Goal: Task Accomplishment & Management: Manage account settings

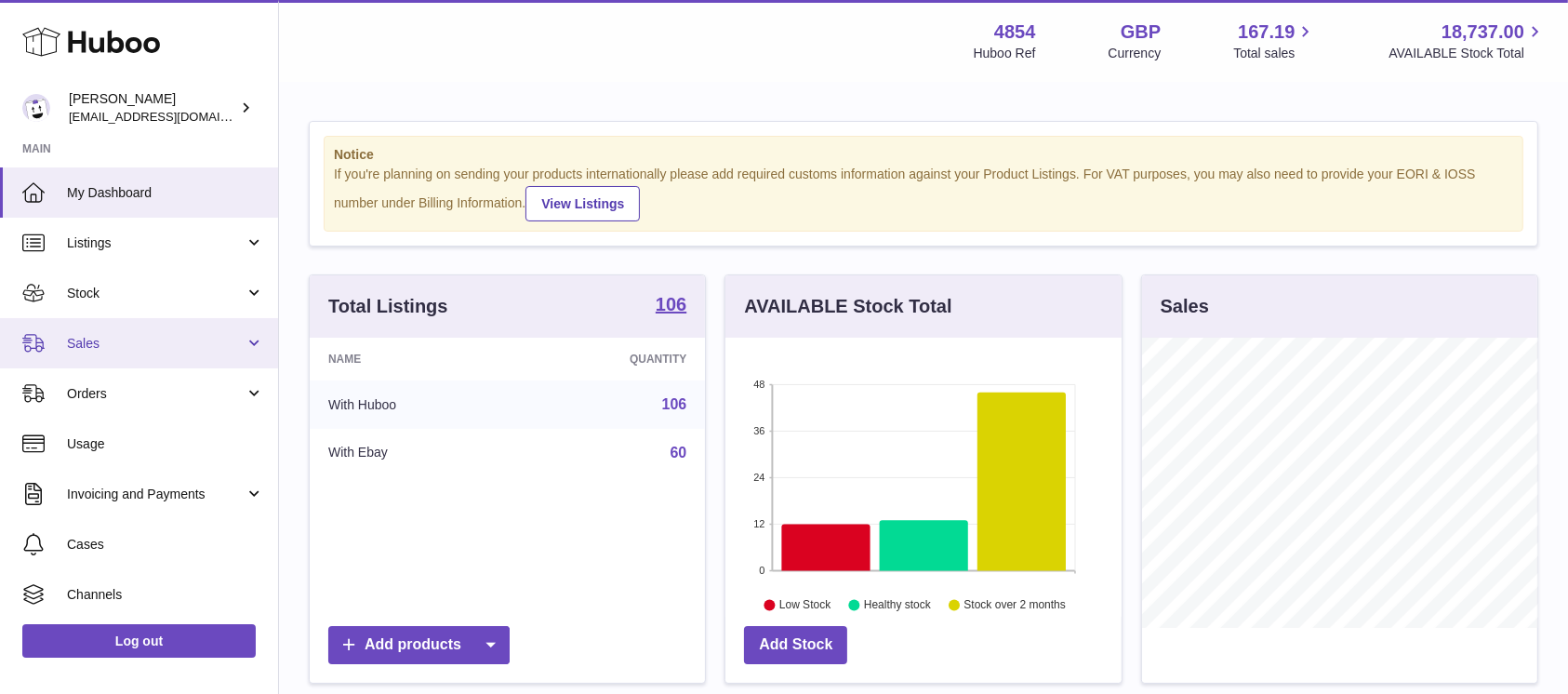
click at [255, 325] on link "Sales" at bounding box center [139, 343] width 278 height 50
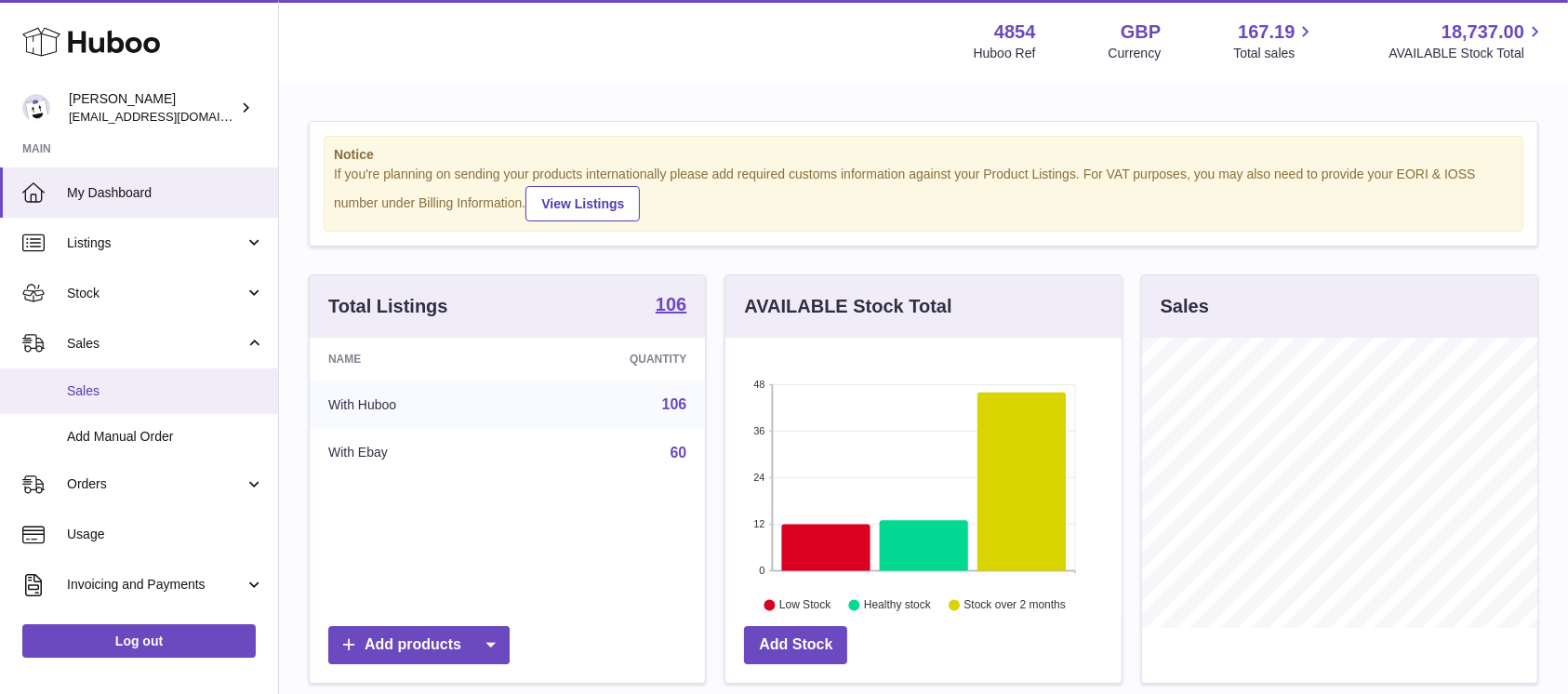
click at [145, 399] on span "Sales" at bounding box center [166, 391] width 197 height 18
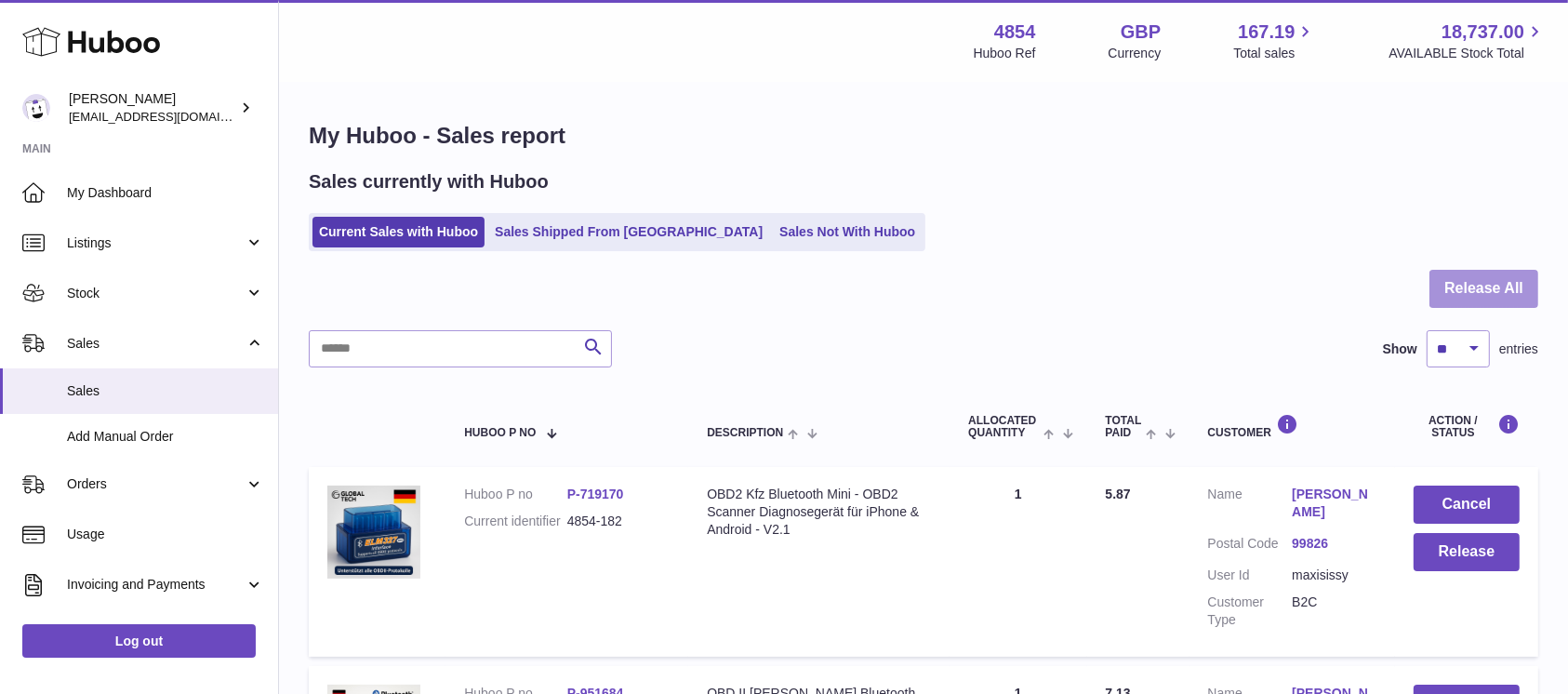
click at [1449, 283] on button "Release All" at bounding box center [1484, 289] width 109 height 38
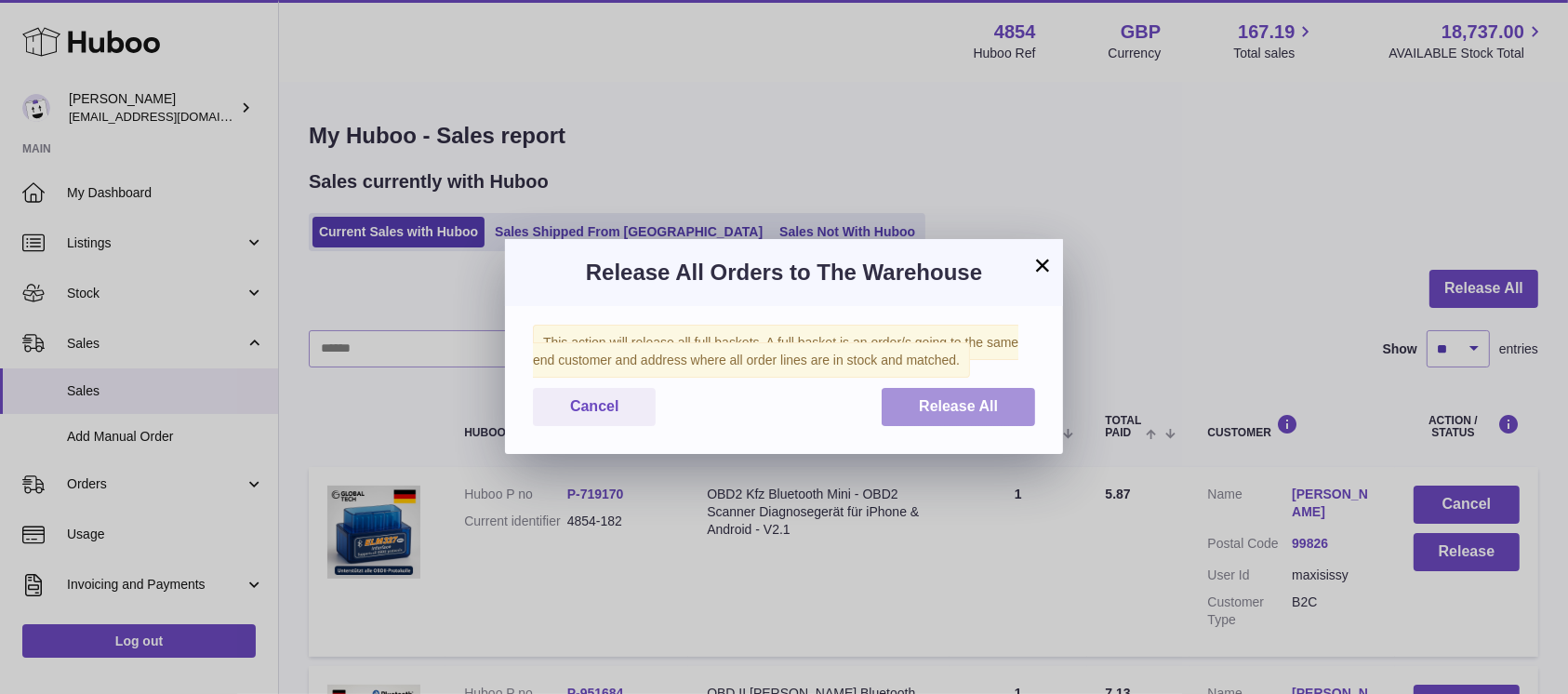
click at [1000, 413] on button "Release All" at bounding box center [959, 407] width 153 height 38
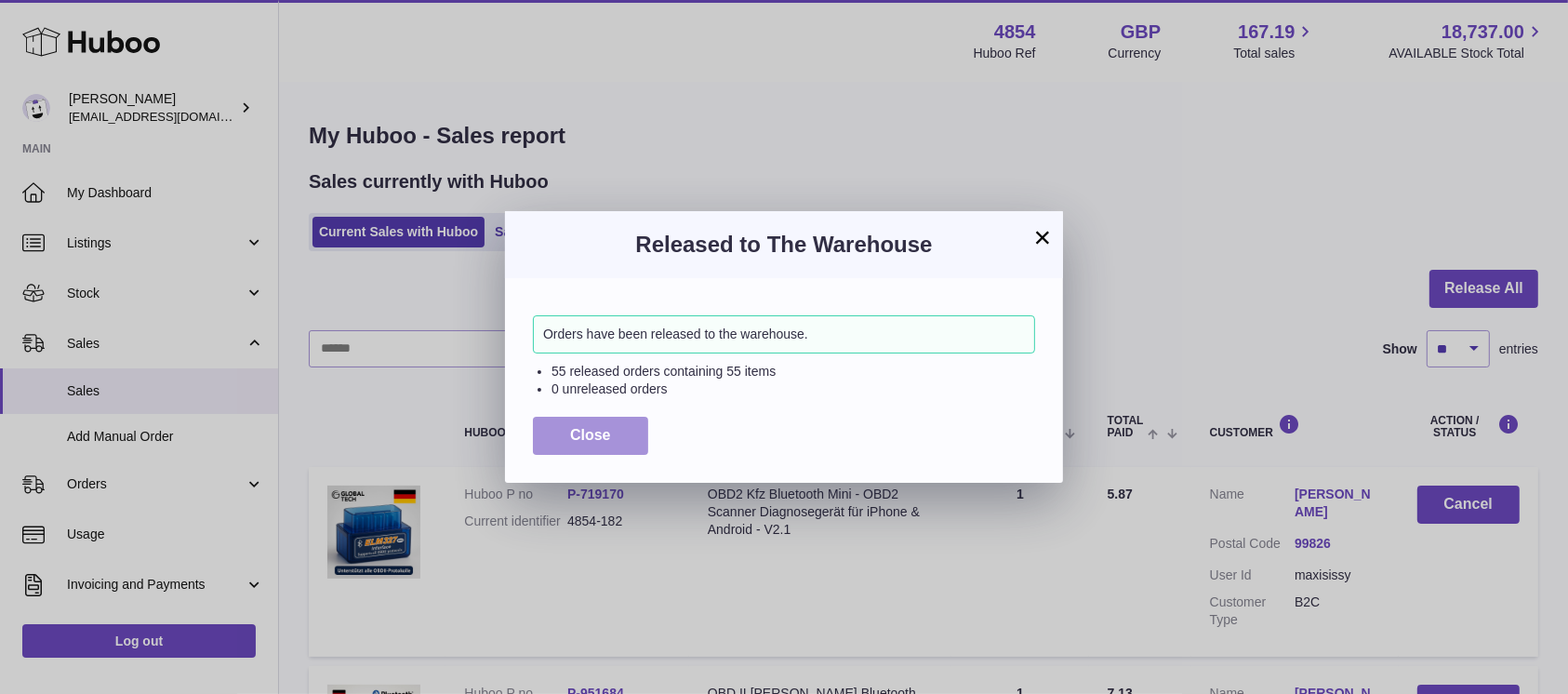
drag, startPoint x: 578, startPoint y: 421, endPoint x: 624, endPoint y: 353, distance: 82.1
click at [578, 422] on button "Close" at bounding box center [590, 436] width 115 height 38
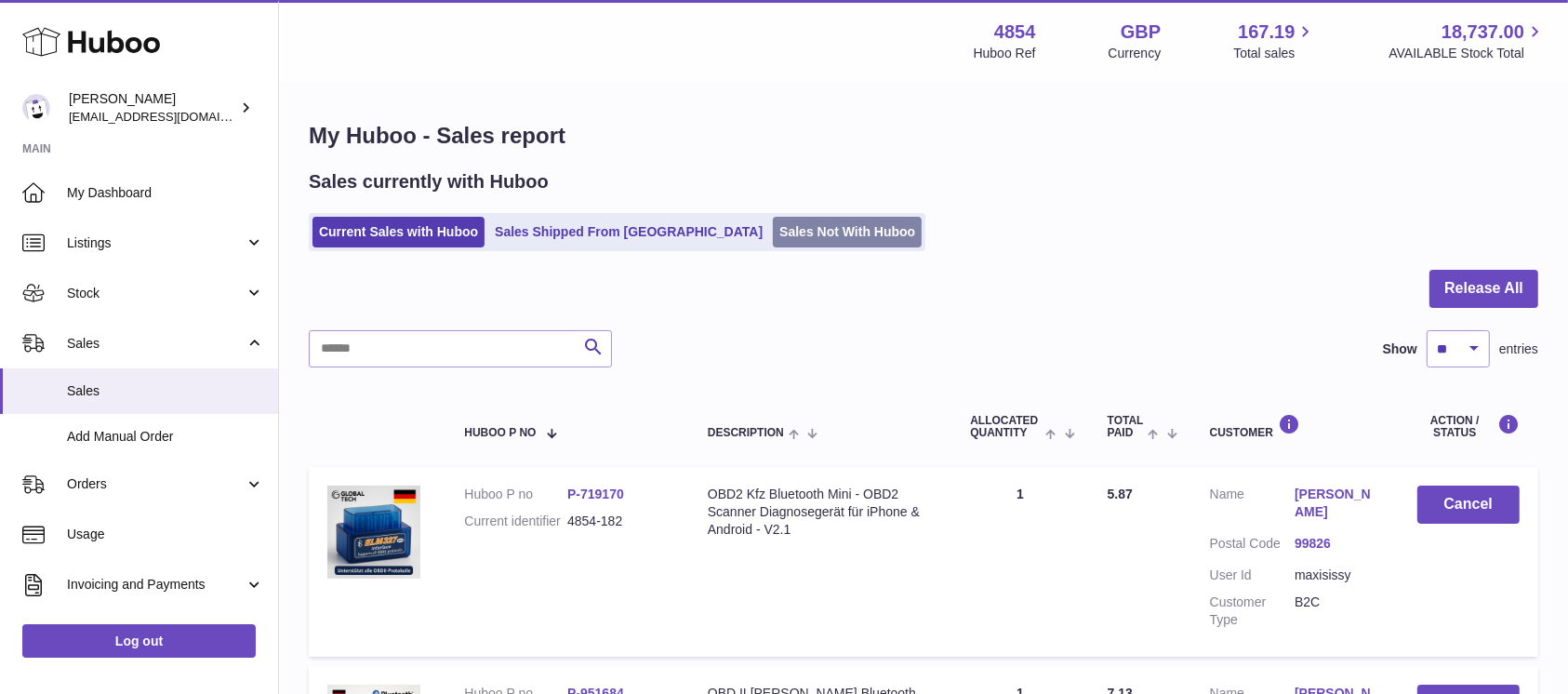
click at [773, 227] on link "Sales Not With Huboo" at bounding box center [847, 232] width 149 height 30
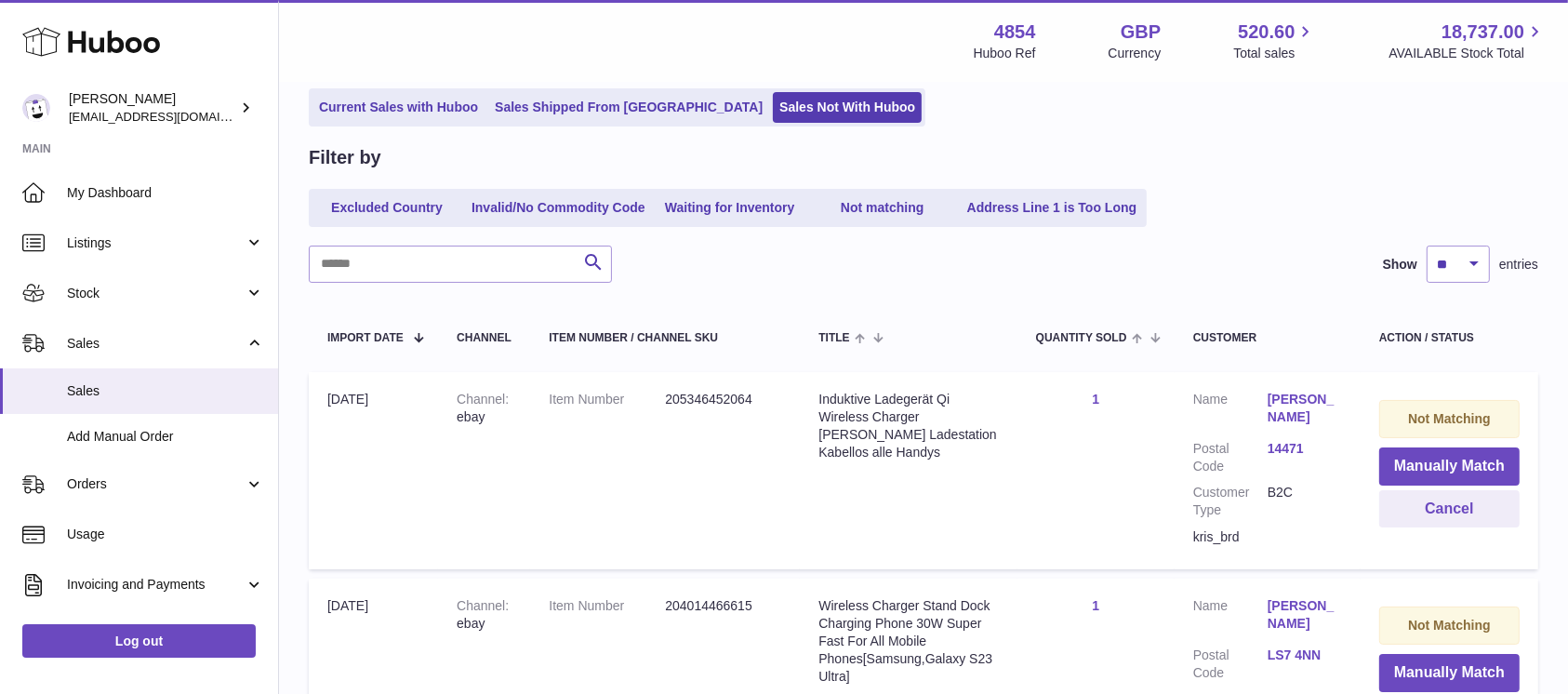
scroll to position [372, 0]
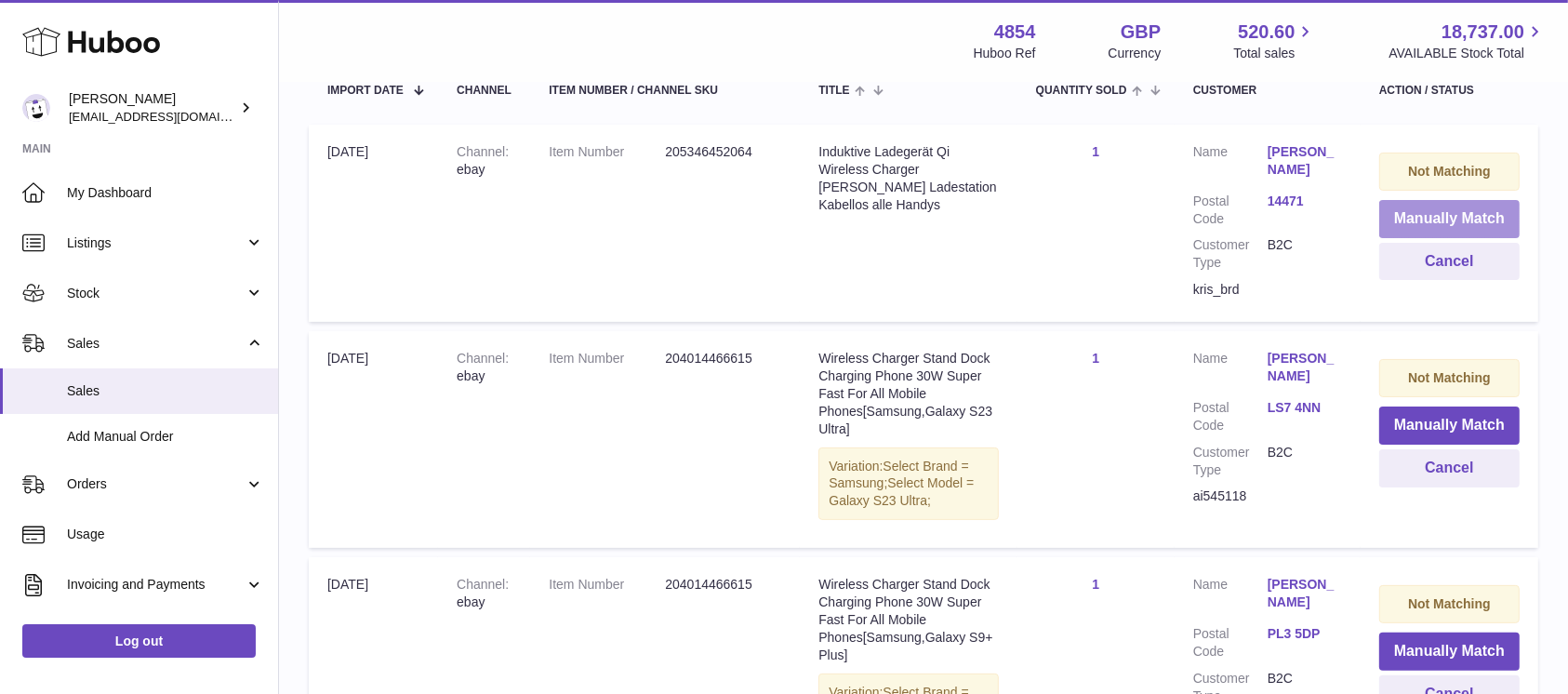
click at [1400, 223] on button "Manually Match" at bounding box center [1450, 219] width 140 height 38
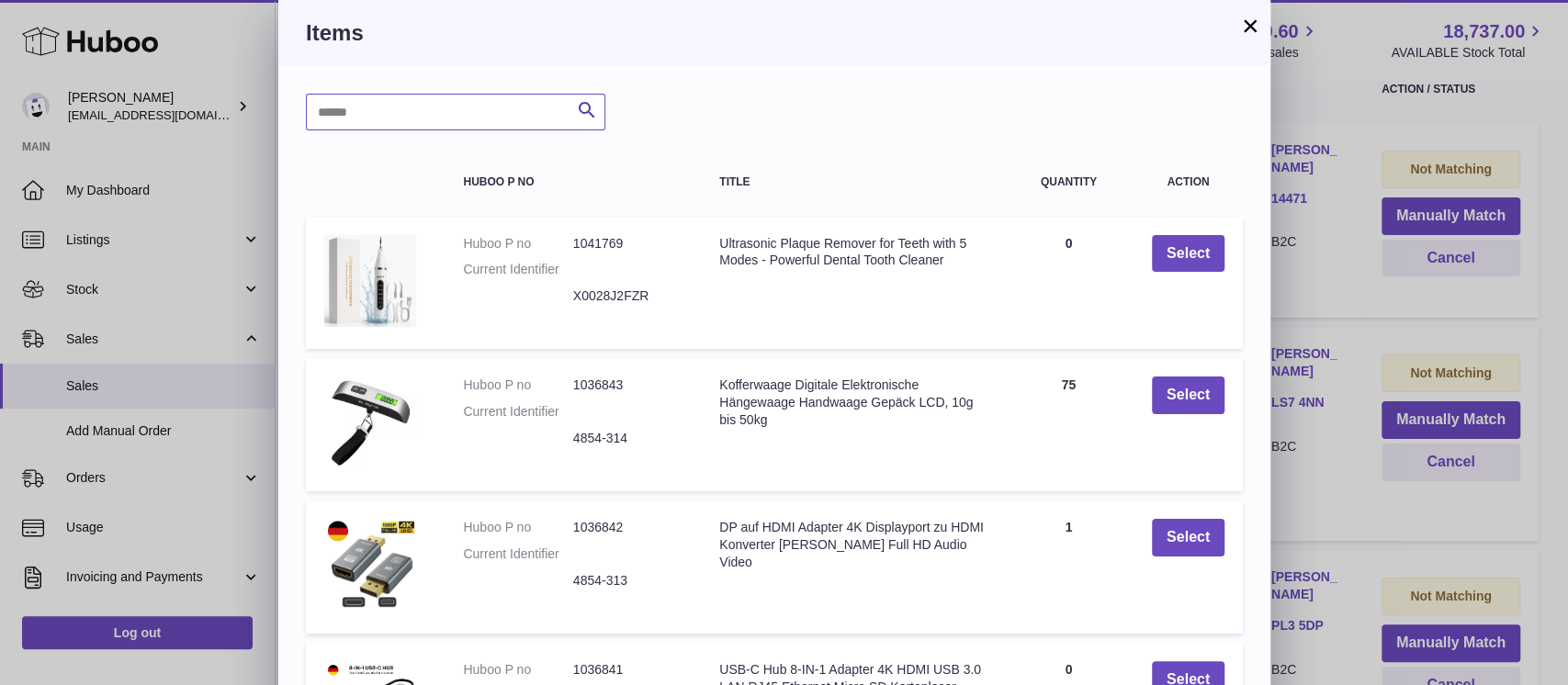
click at [560, 103] on input "text" at bounding box center [455, 111] width 299 height 36
type input "*****"
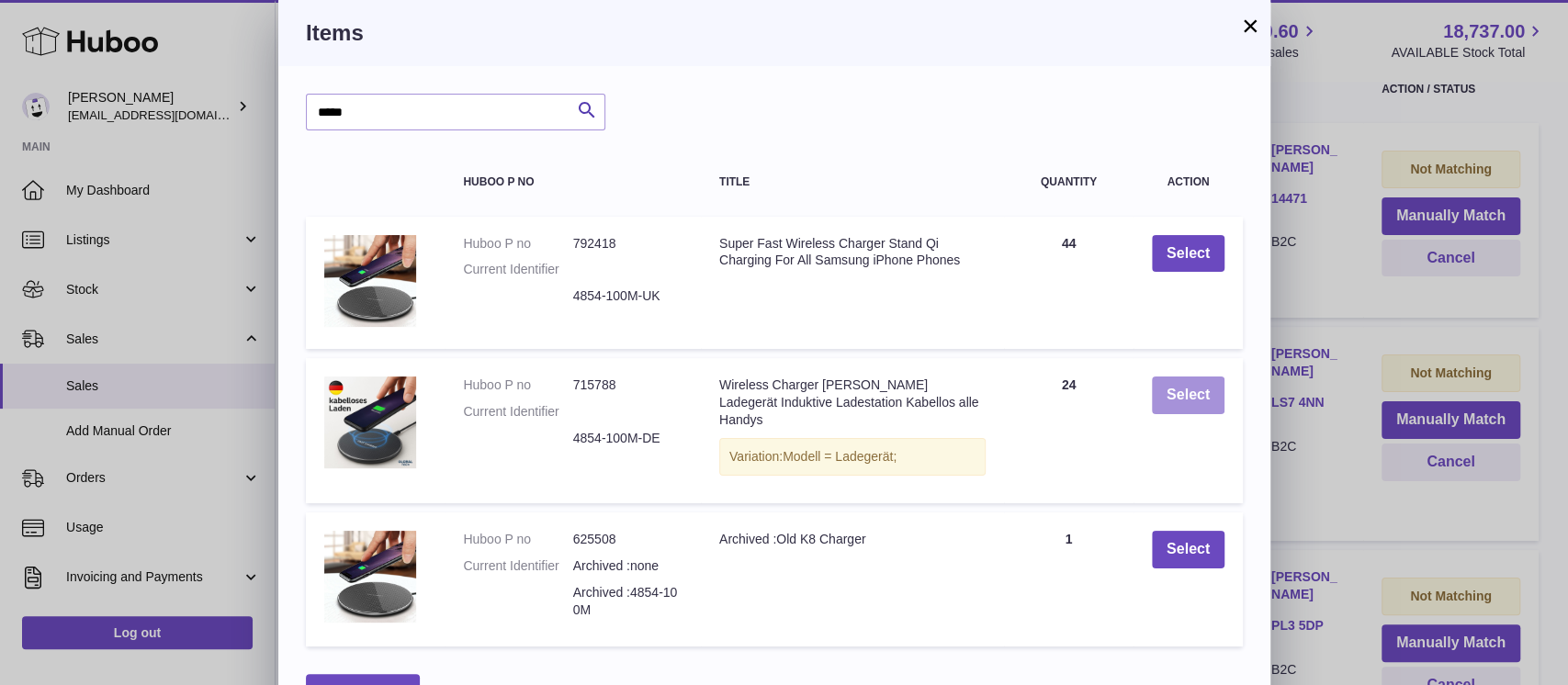
click at [1174, 406] on button "Select" at bounding box center [1189, 395] width 73 height 37
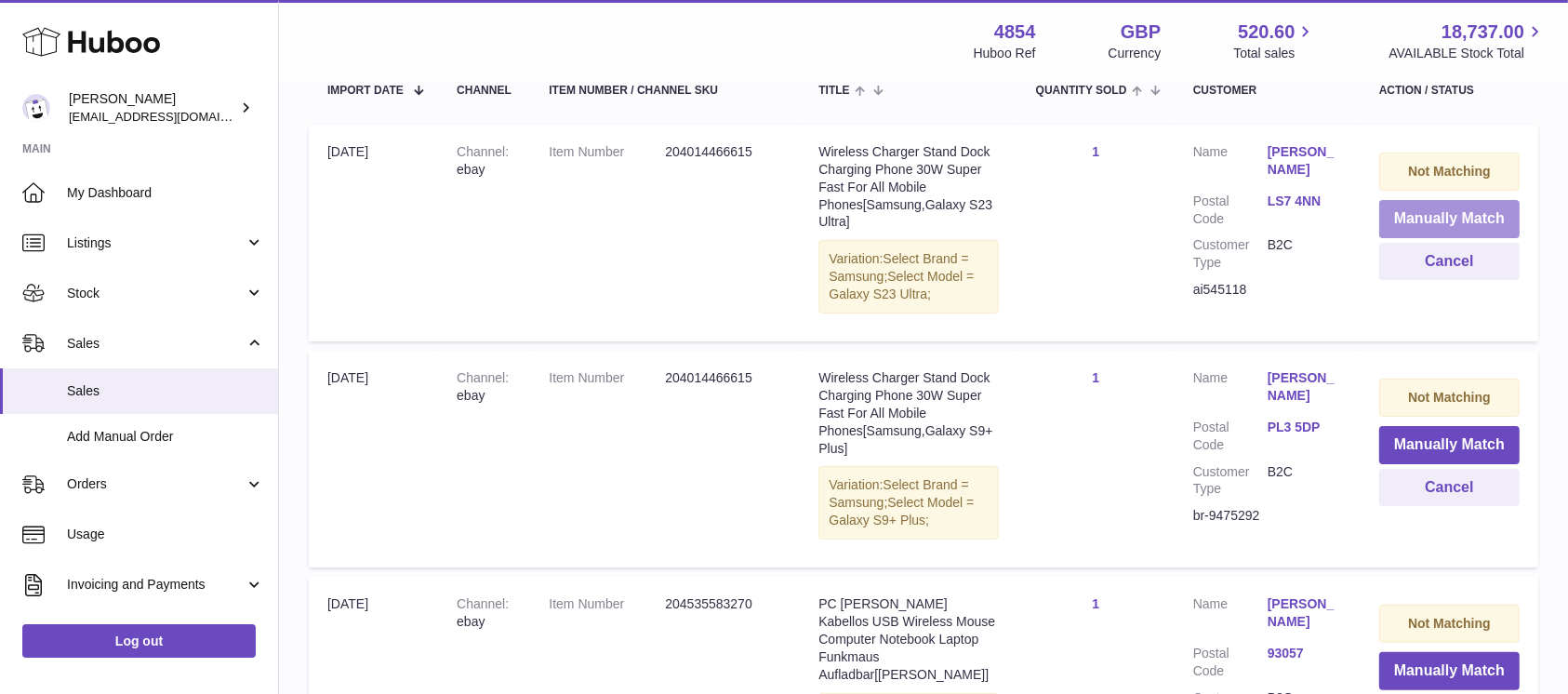
click at [1429, 215] on button "Manually Match" at bounding box center [1450, 219] width 140 height 38
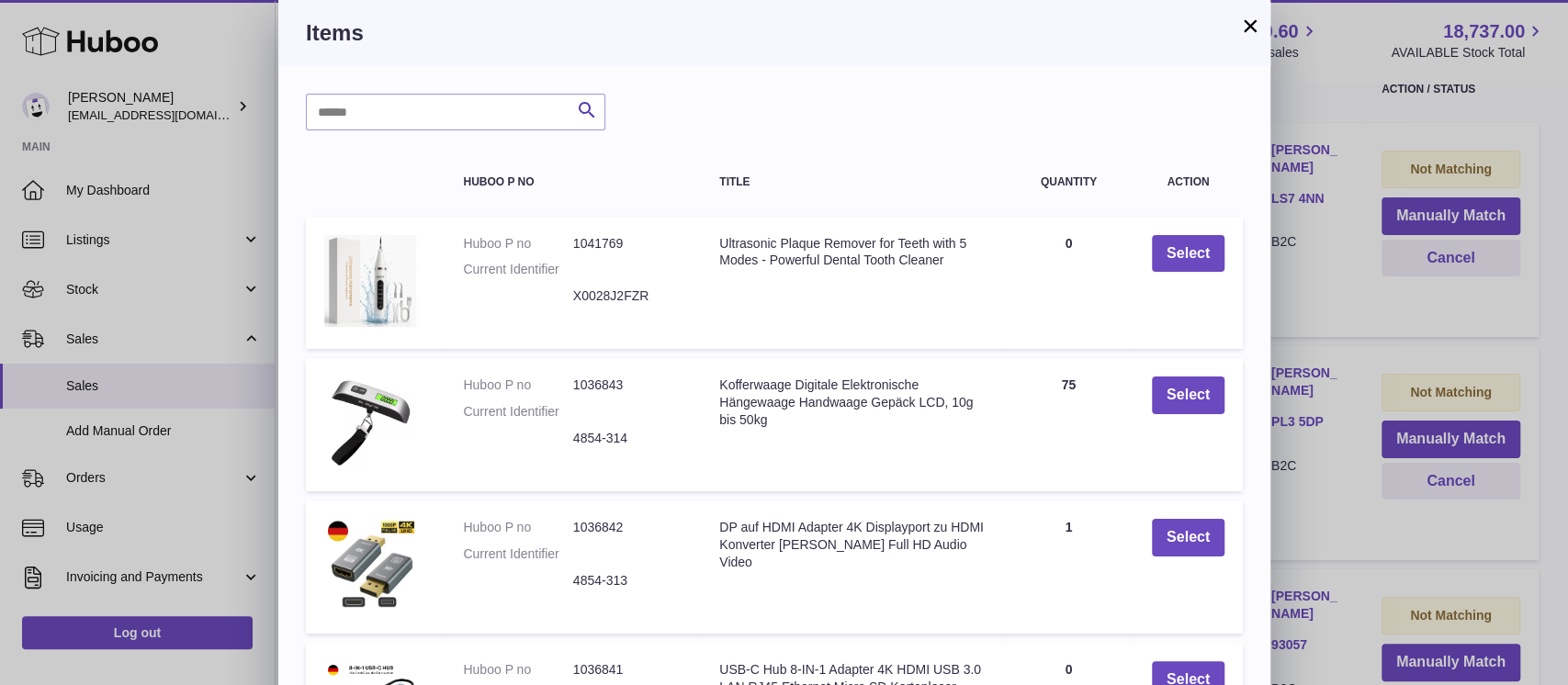
click at [481, 92] on div "Search Huboo P no Title Quantity Action Huboo P no 1041769 Current Identifier X…" at bounding box center [774, 555] width 991 height 978
click at [468, 106] on input "text" at bounding box center [455, 111] width 299 height 36
type input "*****"
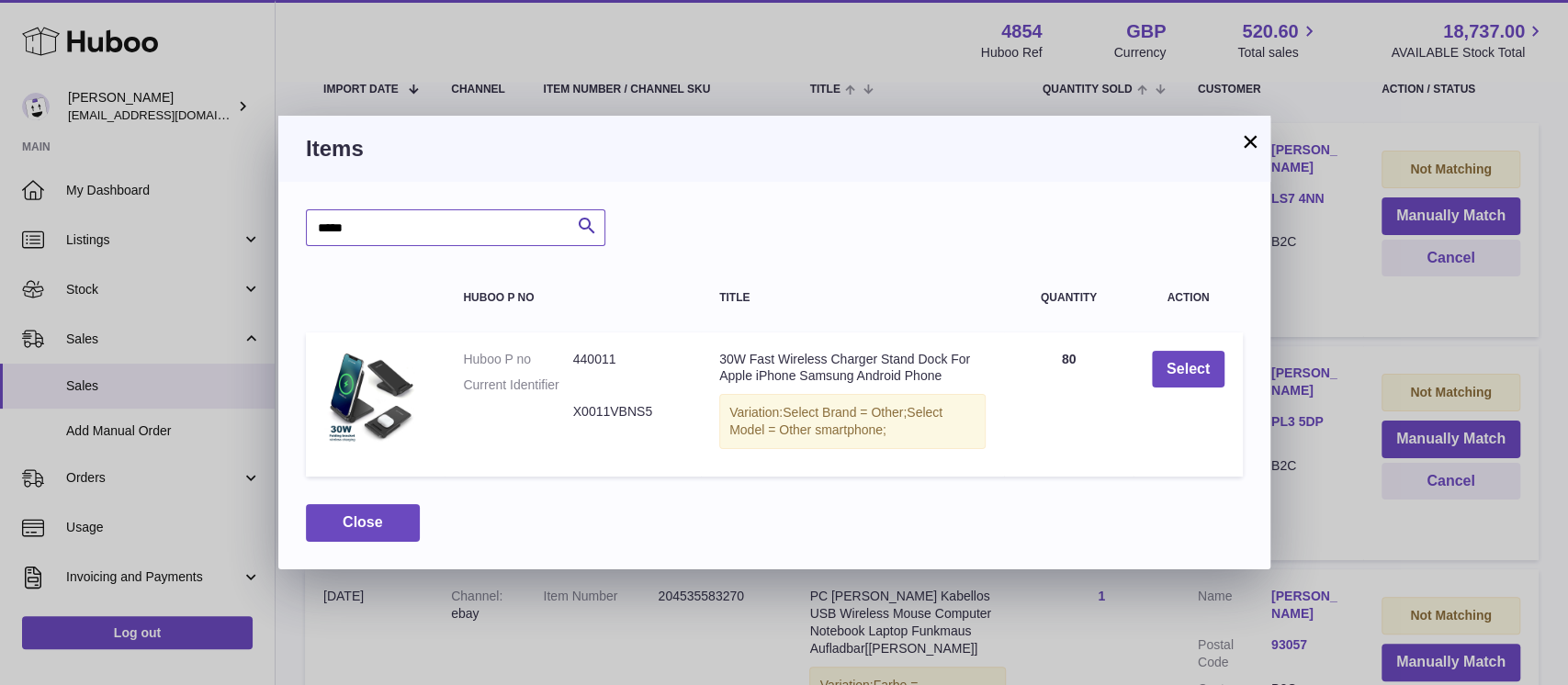
drag, startPoint x: 382, startPoint y: 228, endPoint x: 184, endPoint y: 228, distance: 198.0
click at [177, 227] on div "× Items ***** Search Huboo P no Title Quantity Action Huboo P no 440011 Current…" at bounding box center [784, 342] width 1568 height 685
click at [1194, 371] on button "Select" at bounding box center [1189, 369] width 73 height 37
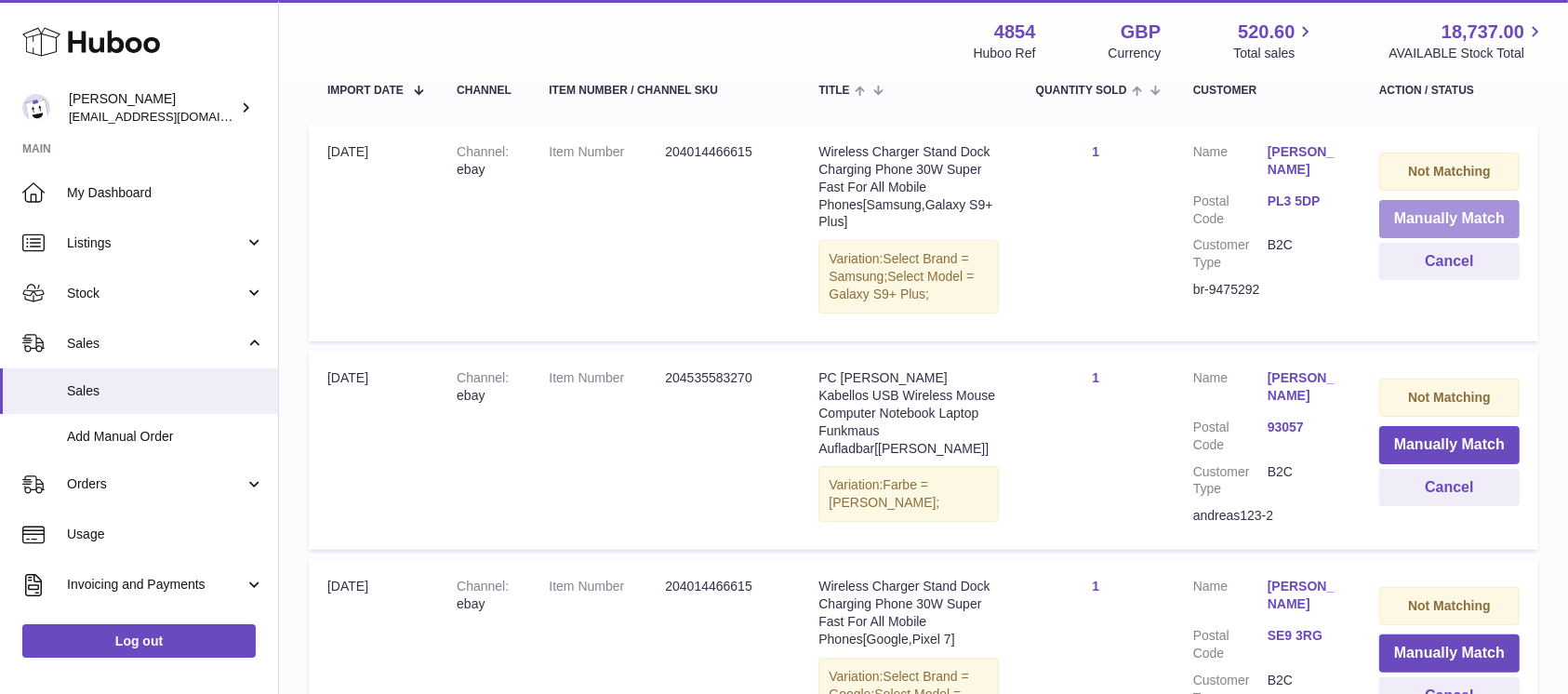
click at [1404, 221] on button "Manually Match" at bounding box center [1450, 219] width 140 height 38
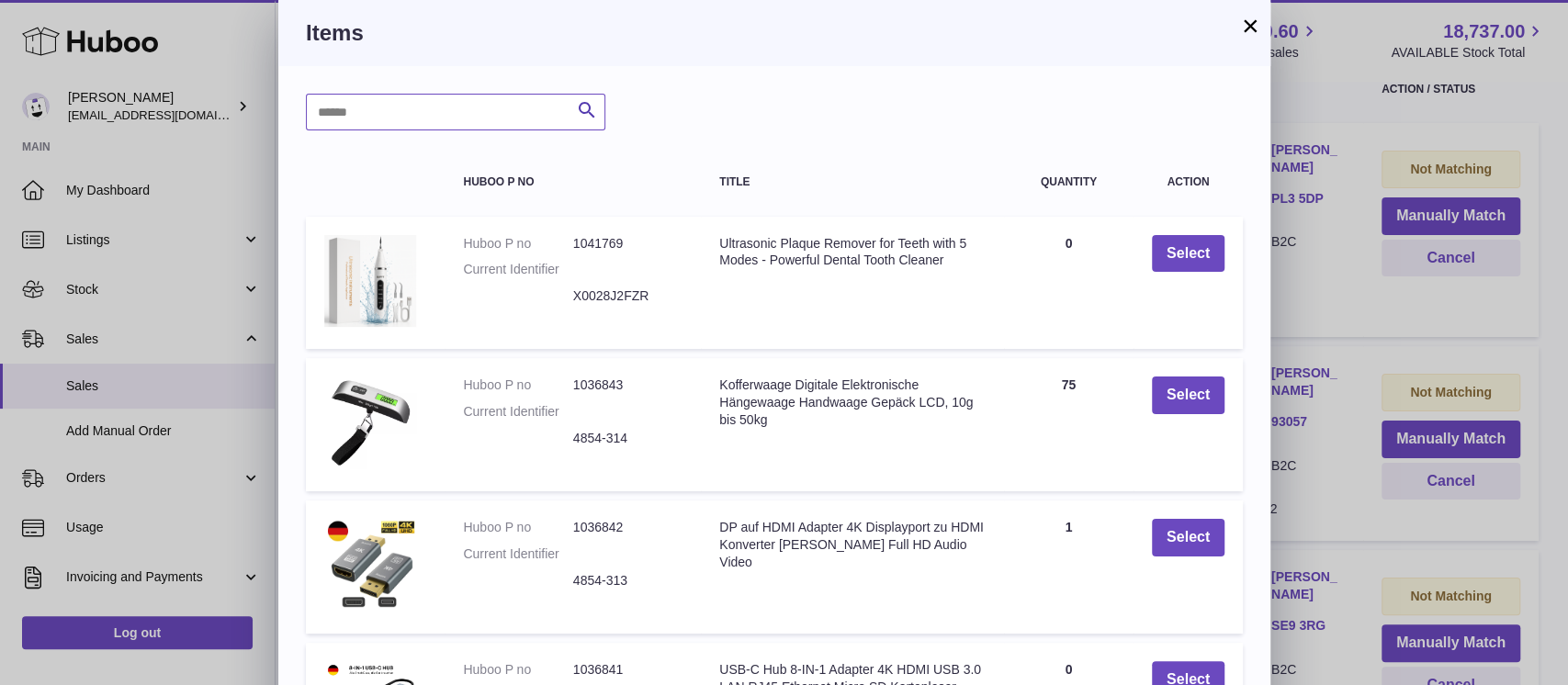
click at [422, 110] on input "text" at bounding box center [455, 111] width 299 height 36
paste input "*****"
type input "*****"
click at [599, 107] on button "Search" at bounding box center [586, 111] width 36 height 36
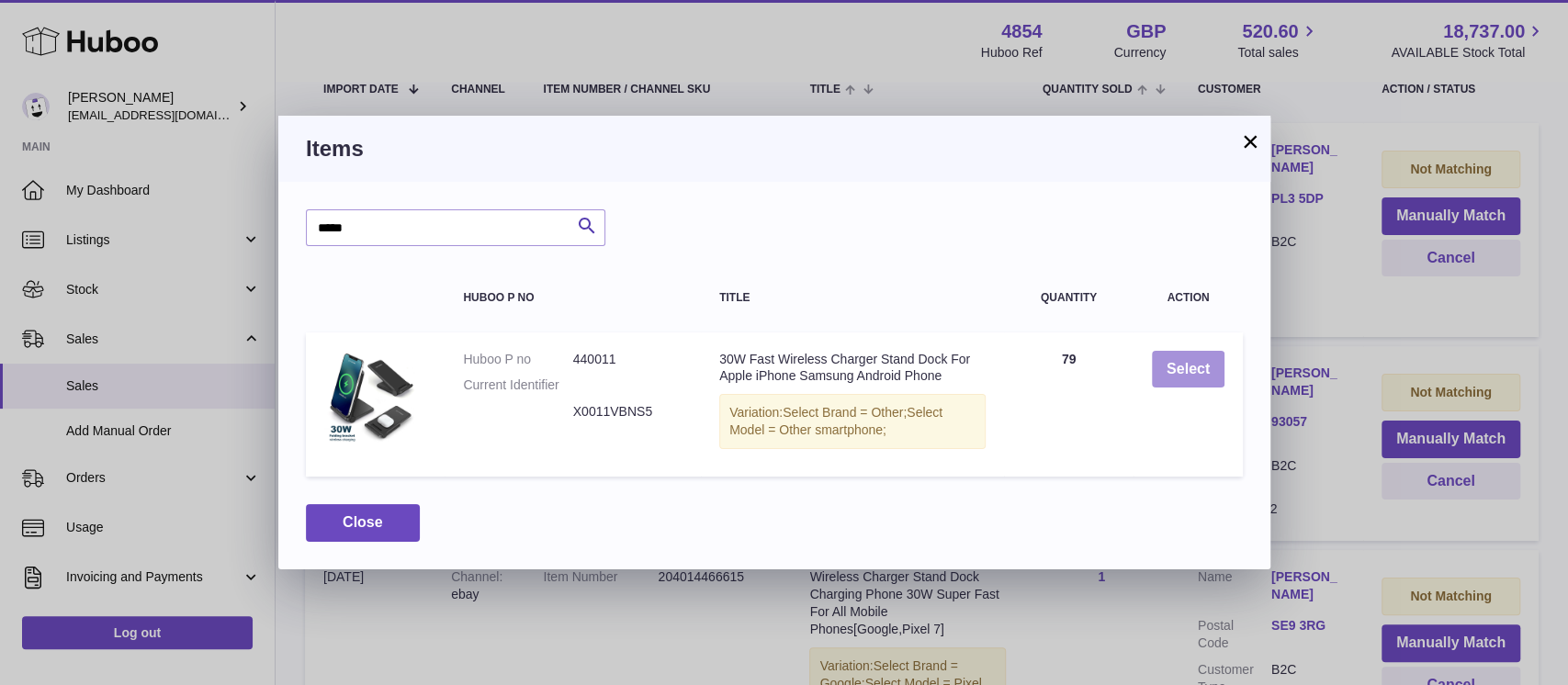
click at [1179, 374] on button "Select" at bounding box center [1189, 369] width 73 height 37
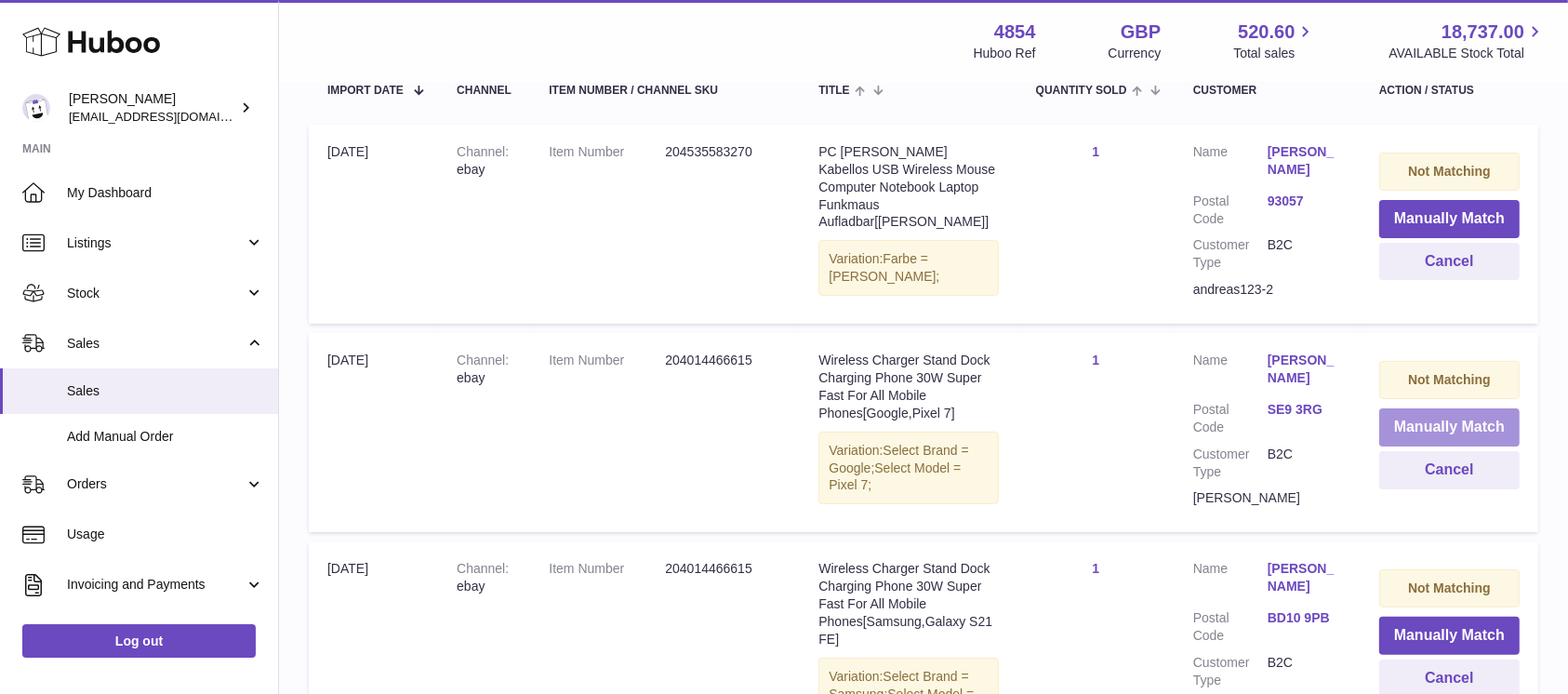
click at [1417, 423] on button "Manually Match" at bounding box center [1450, 427] width 140 height 38
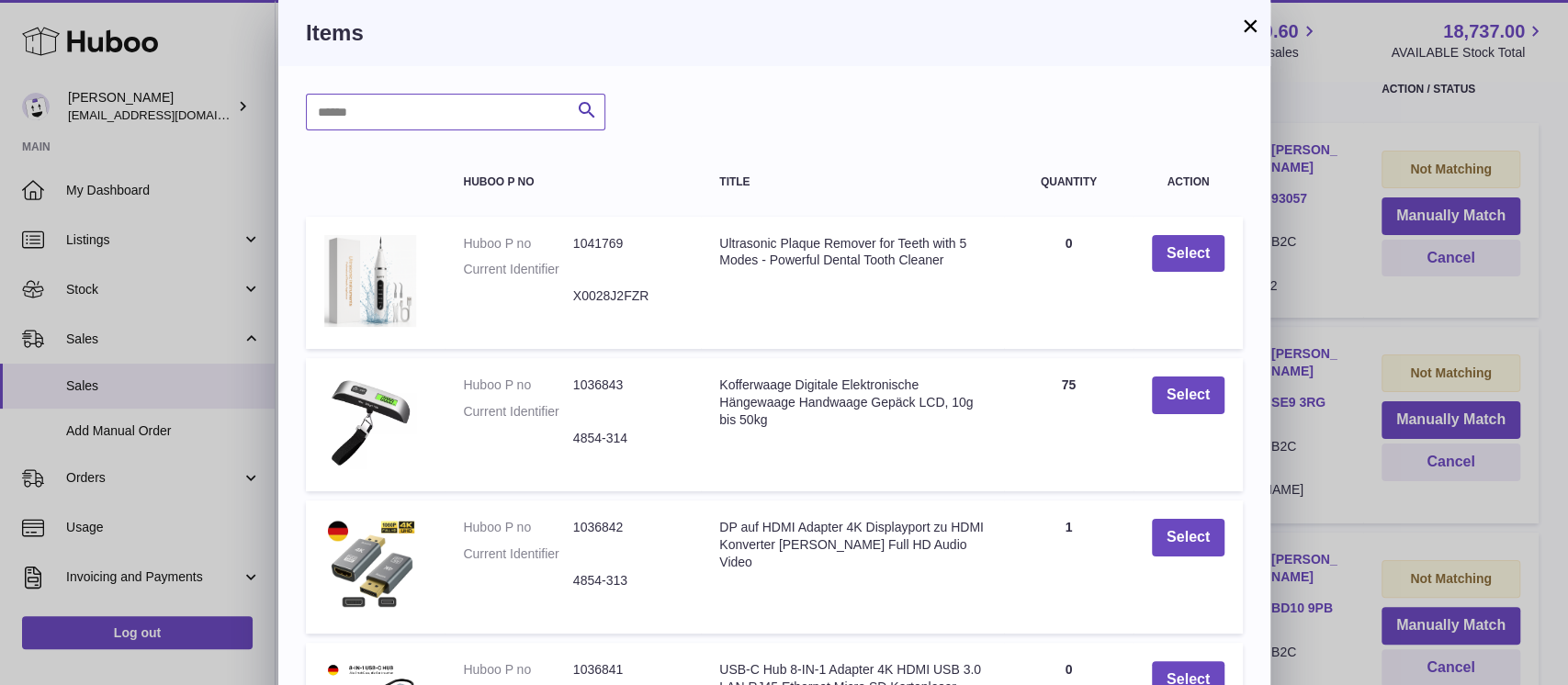
click at [448, 124] on input "text" at bounding box center [455, 111] width 299 height 36
paste input "*****"
type input "*****"
click at [607, 100] on div "***** Search" at bounding box center [774, 111] width 937 height 36
click at [587, 107] on icon "submit" at bounding box center [587, 110] width 22 height 23
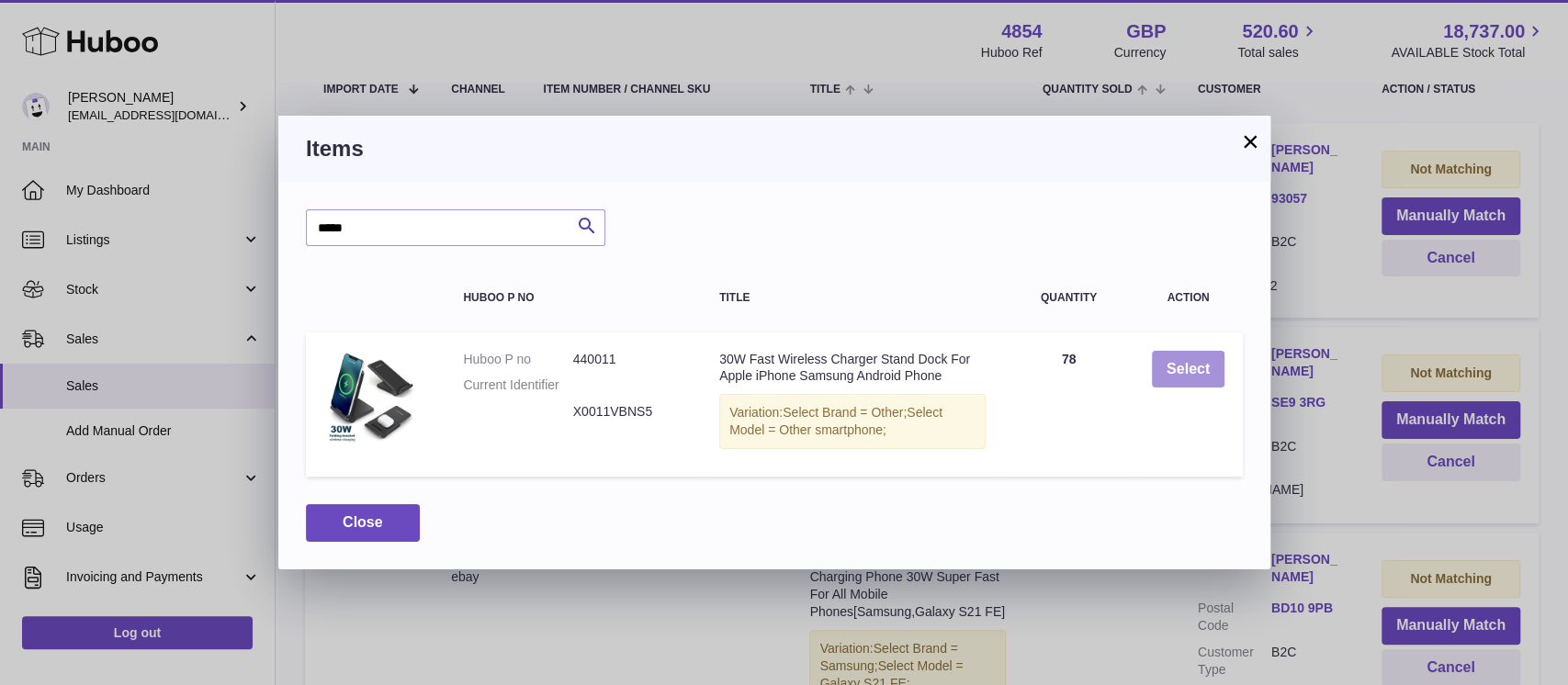
click at [1182, 364] on button "Select" at bounding box center [1189, 369] width 73 height 37
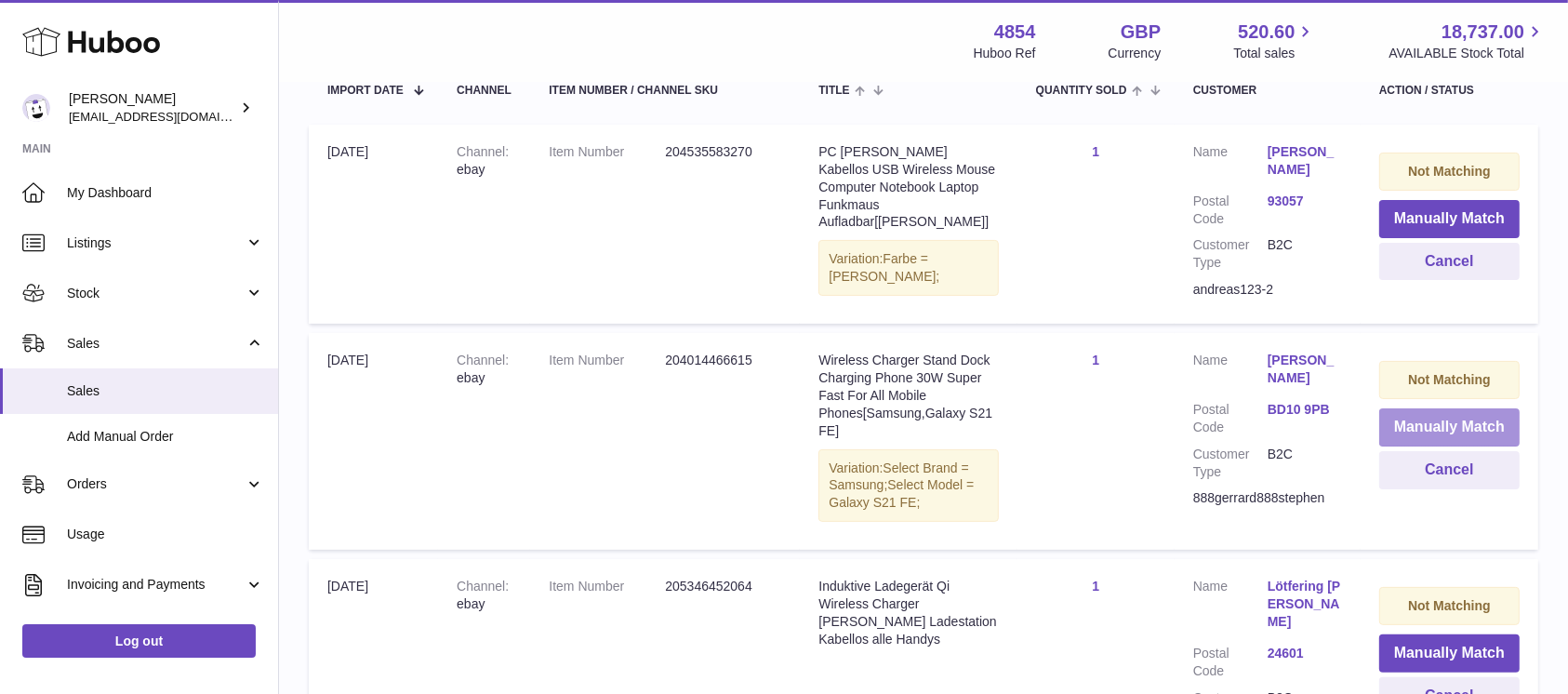
click at [1401, 416] on button "Manually Match" at bounding box center [1450, 427] width 140 height 38
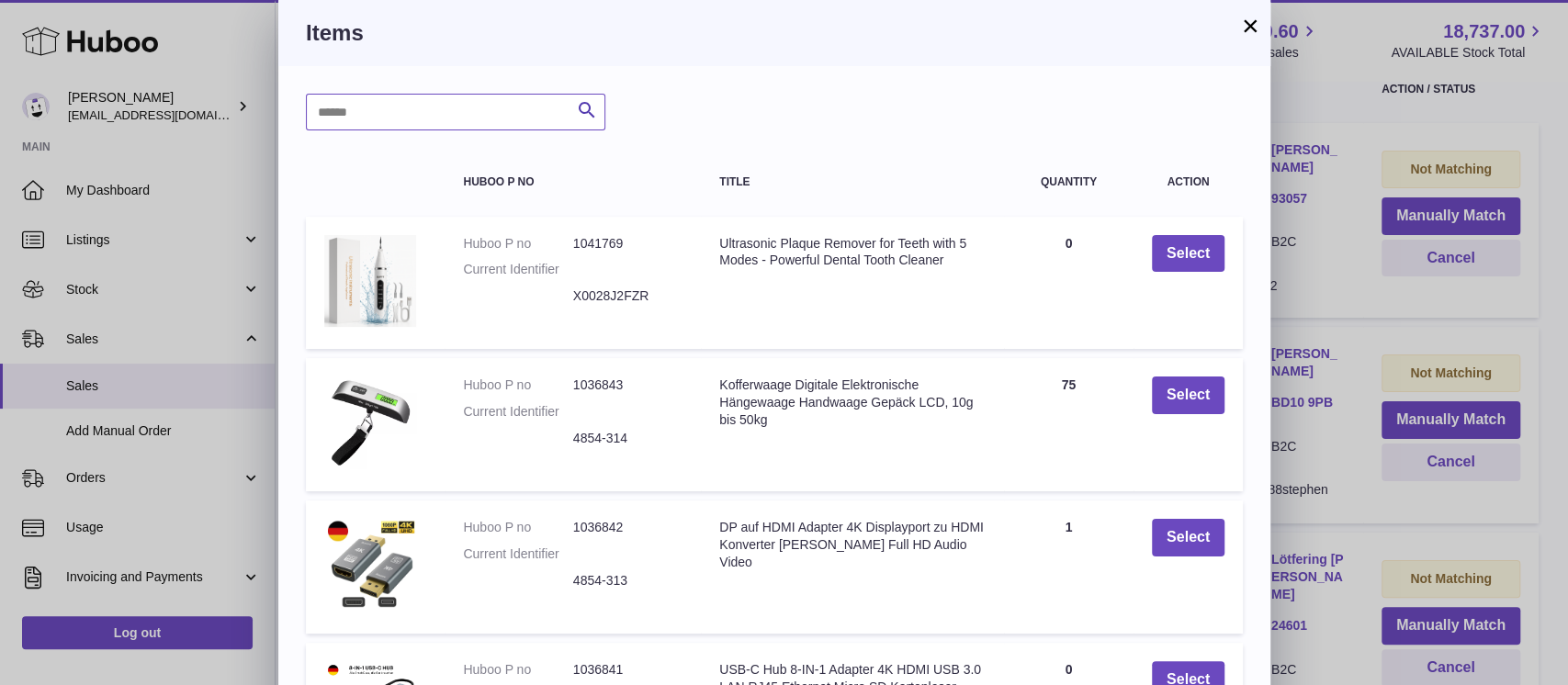
click at [404, 99] on input "text" at bounding box center [455, 111] width 299 height 36
paste input "*****"
type input "*****"
click at [597, 105] on icon "submit" at bounding box center [587, 110] width 22 height 23
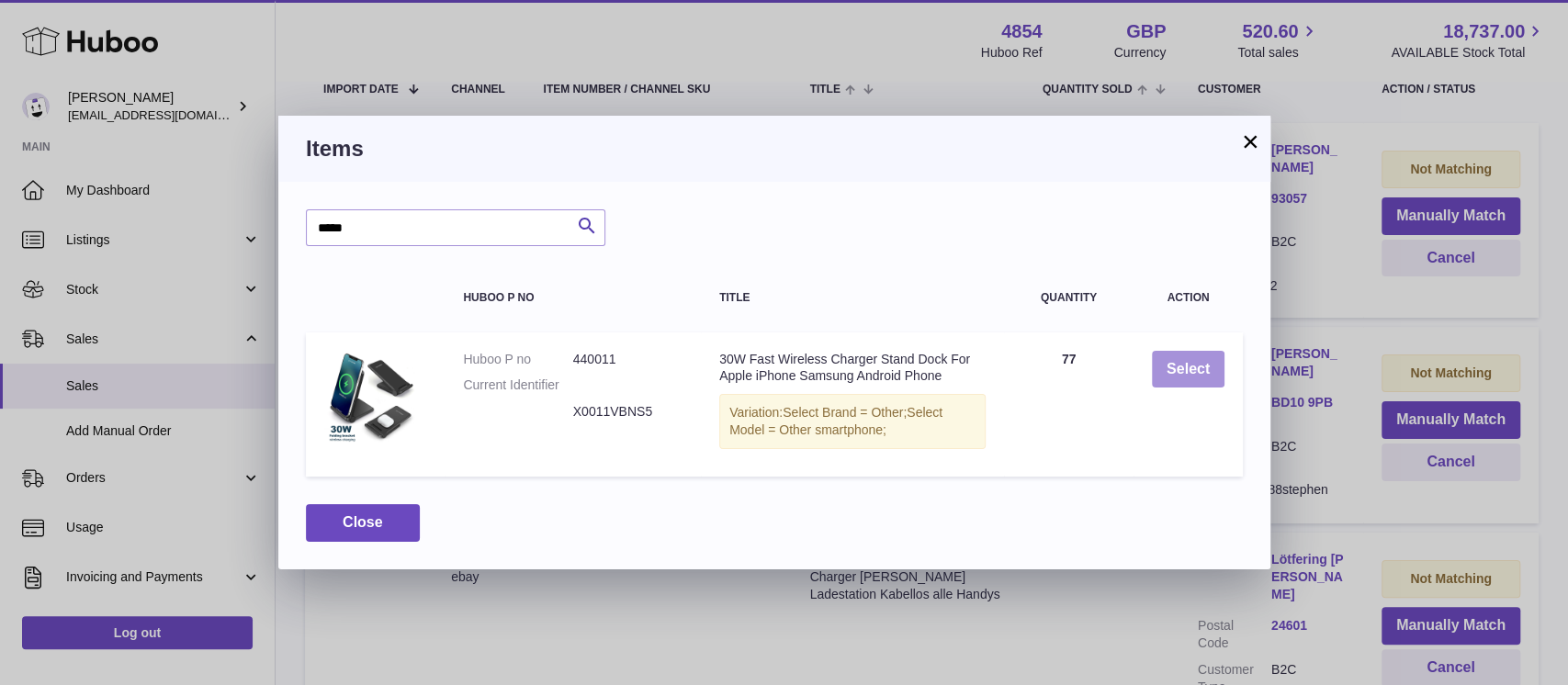
click at [1161, 360] on button "Select" at bounding box center [1189, 369] width 73 height 37
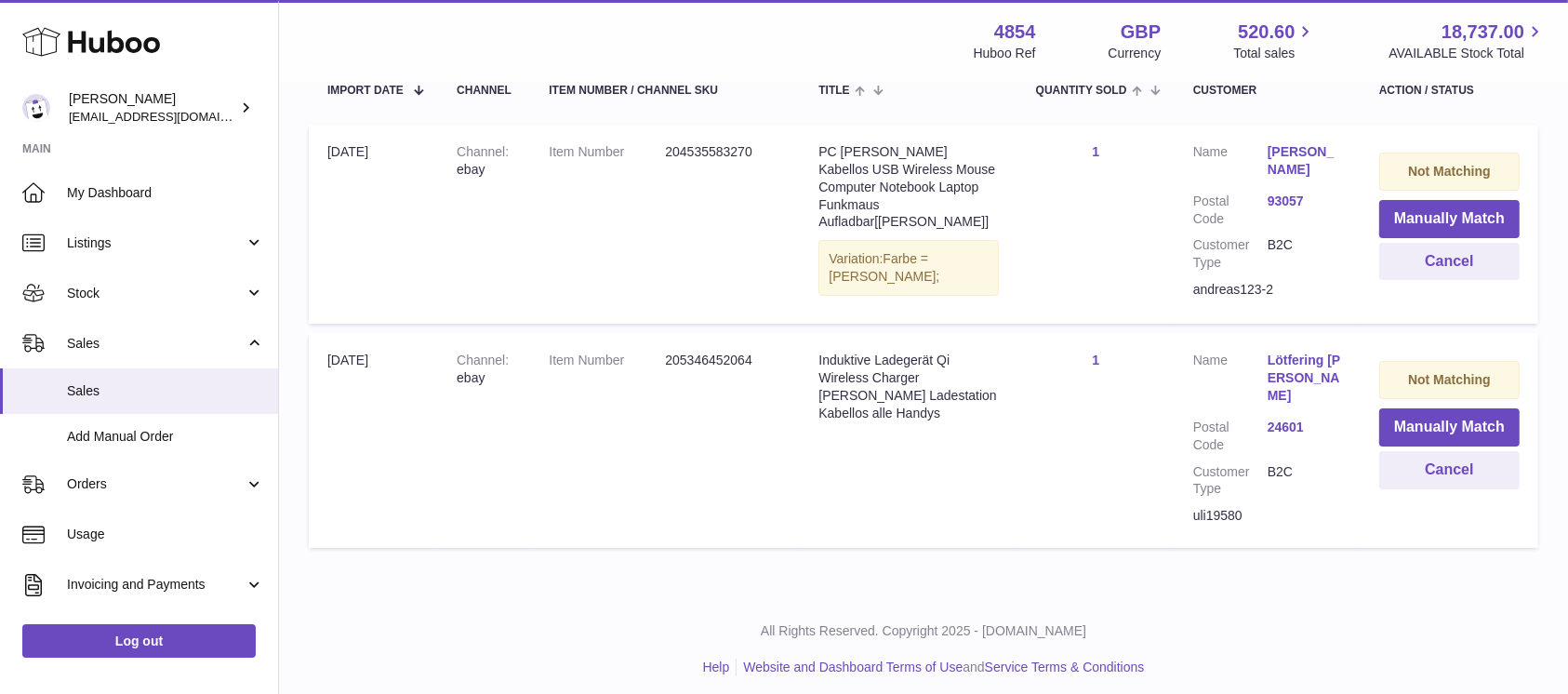
scroll to position [362, 0]
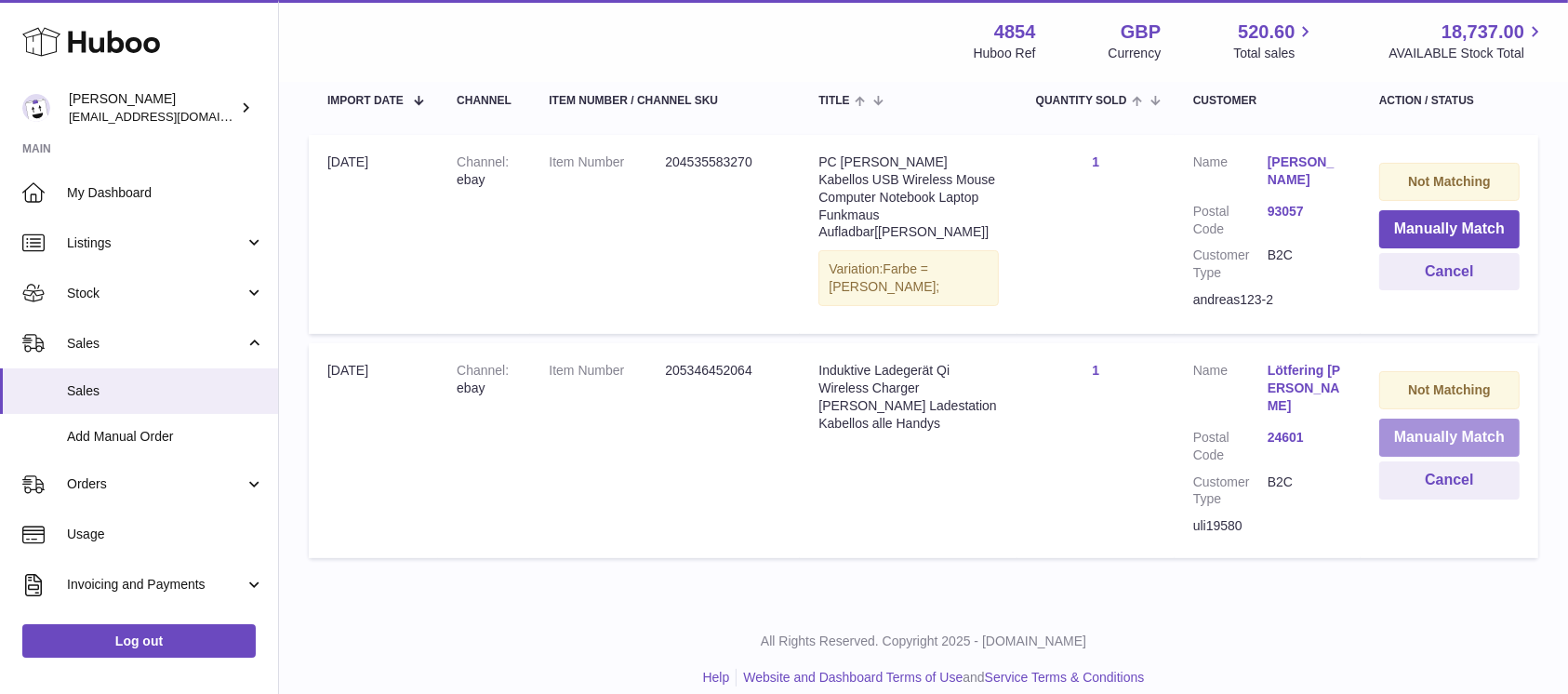
click at [1410, 426] on button "Manually Match" at bounding box center [1450, 437] width 140 height 38
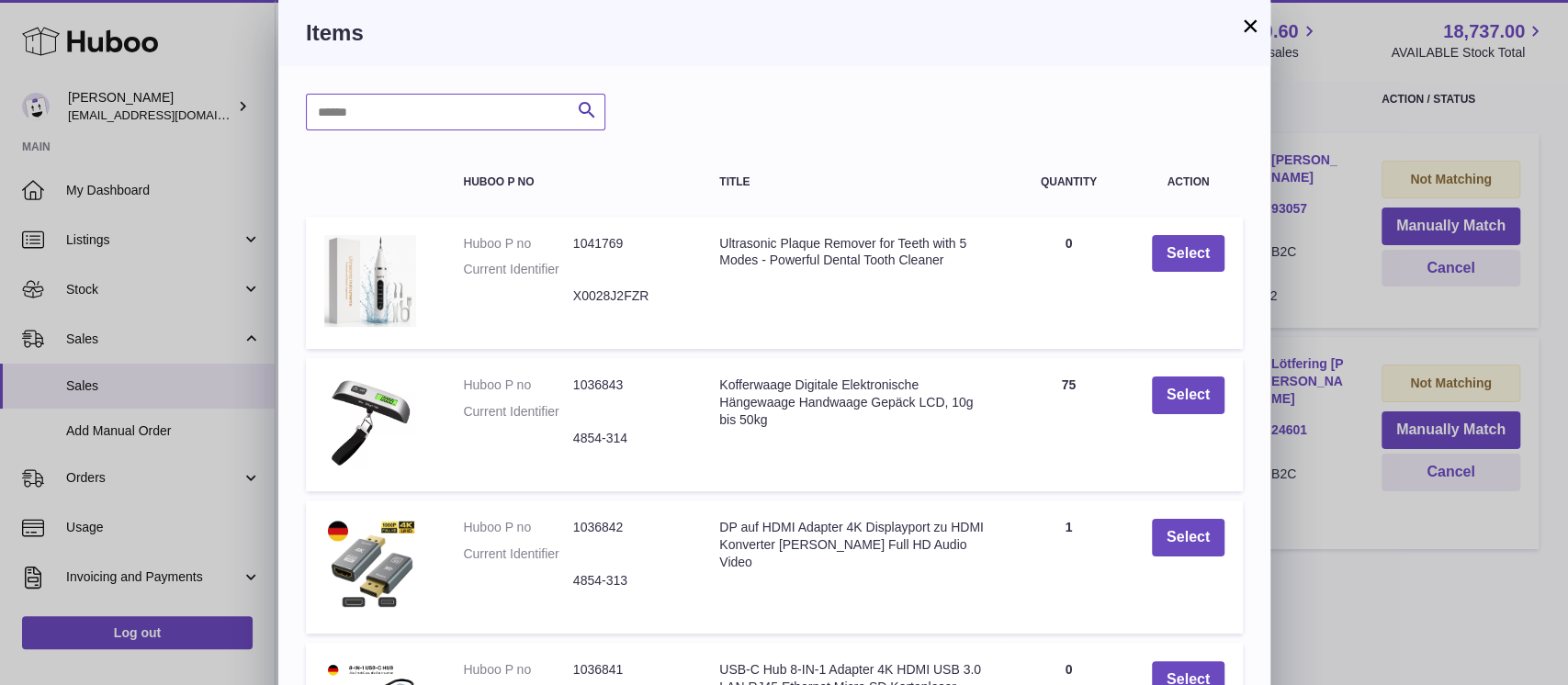
click at [400, 102] on input "text" at bounding box center [455, 111] width 299 height 36
type input "*****"
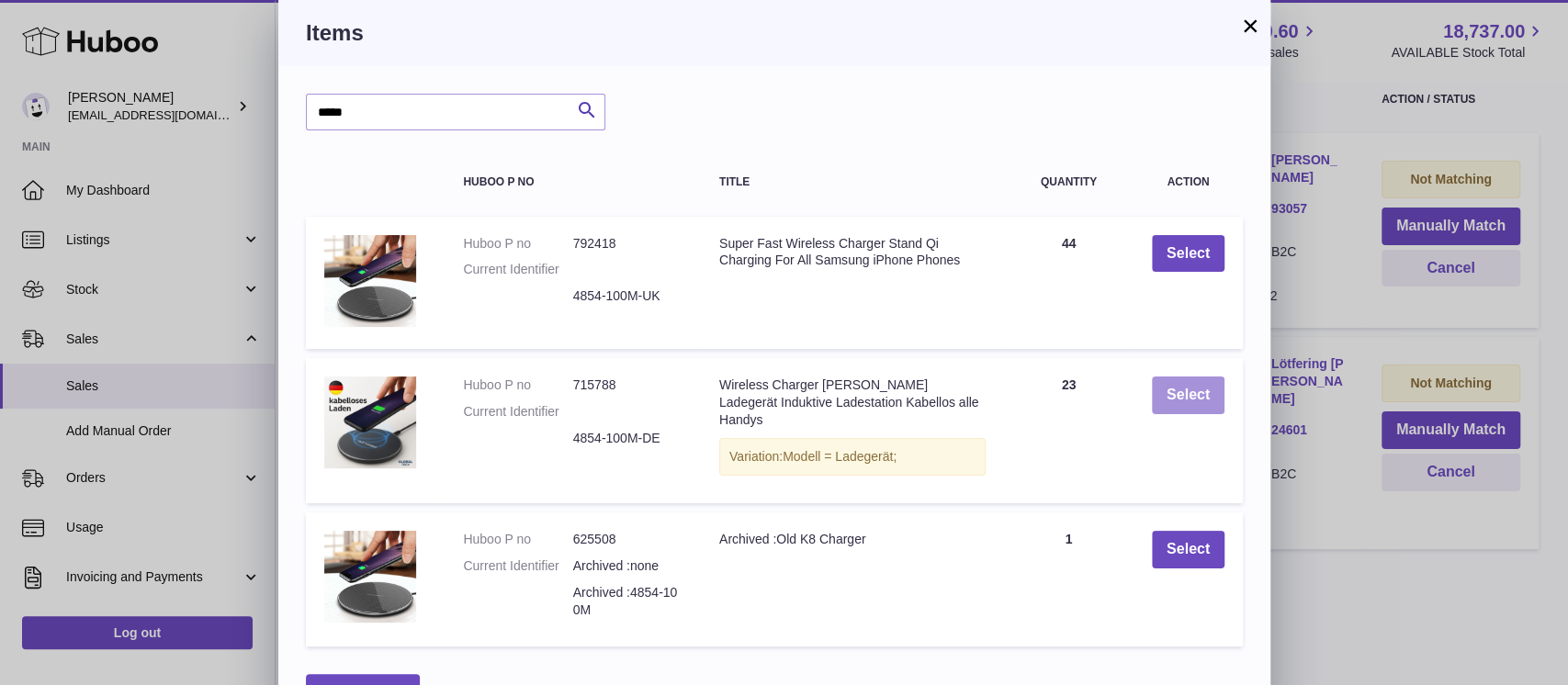
click at [1176, 404] on button "Select" at bounding box center [1189, 395] width 73 height 37
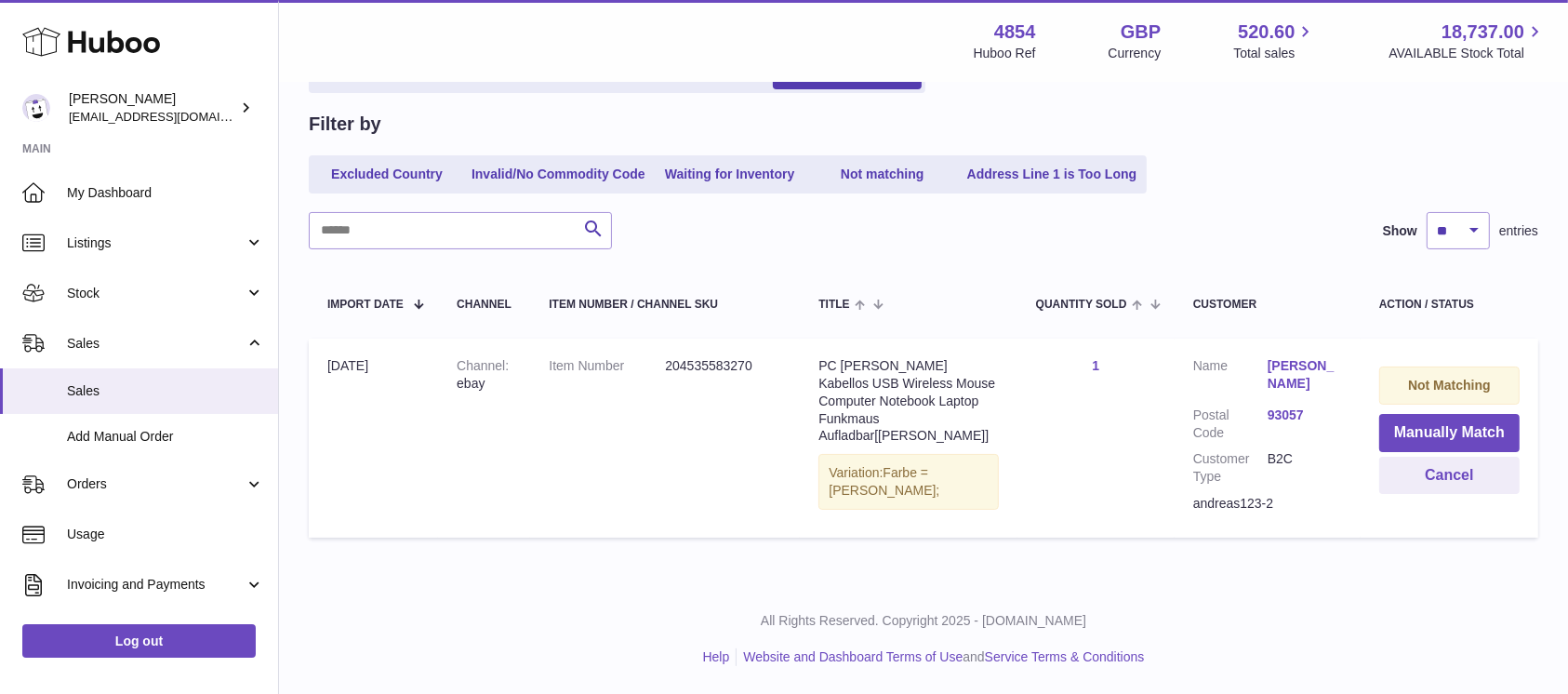
scroll to position [155, 0]
click at [1421, 436] on button "Manually Match" at bounding box center [1450, 436] width 140 height 38
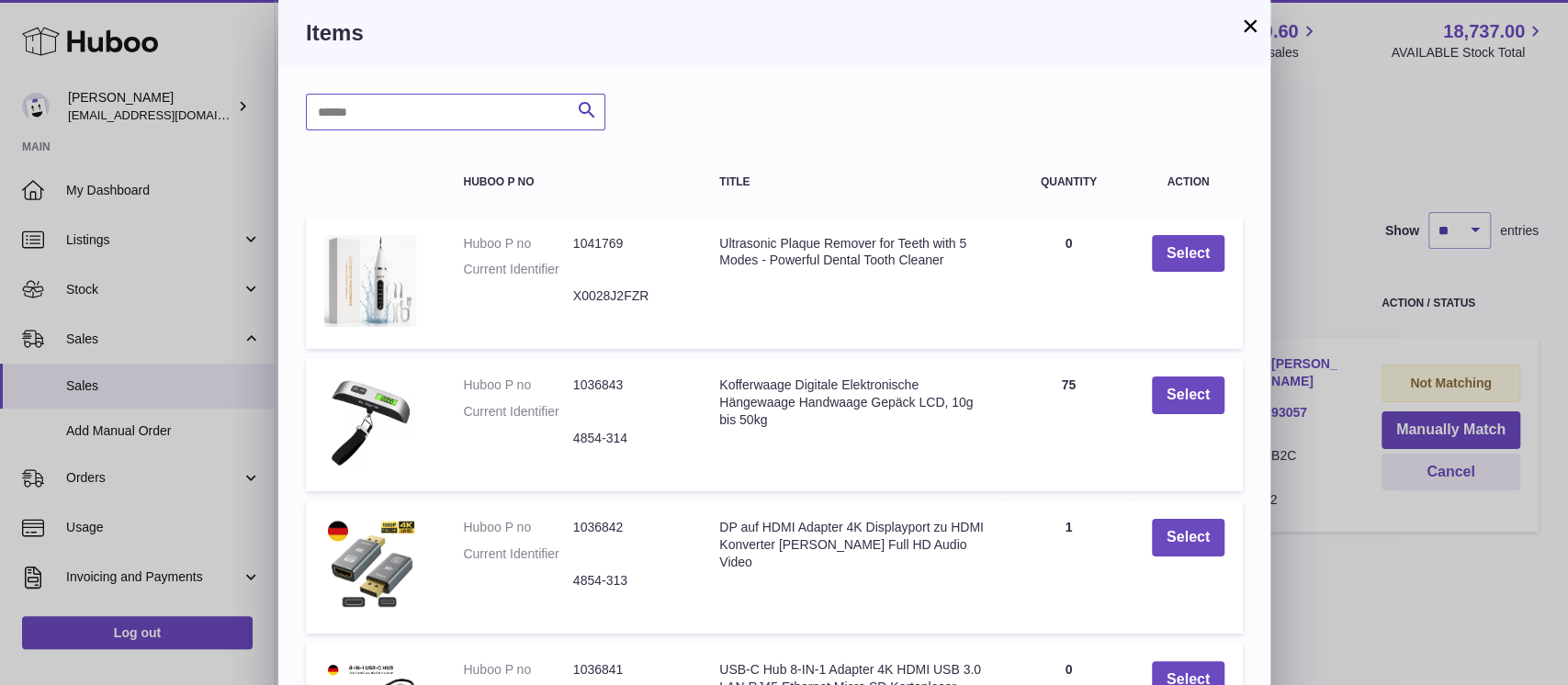
click at [350, 113] on input "text" at bounding box center [455, 111] width 299 height 36
type input "*****"
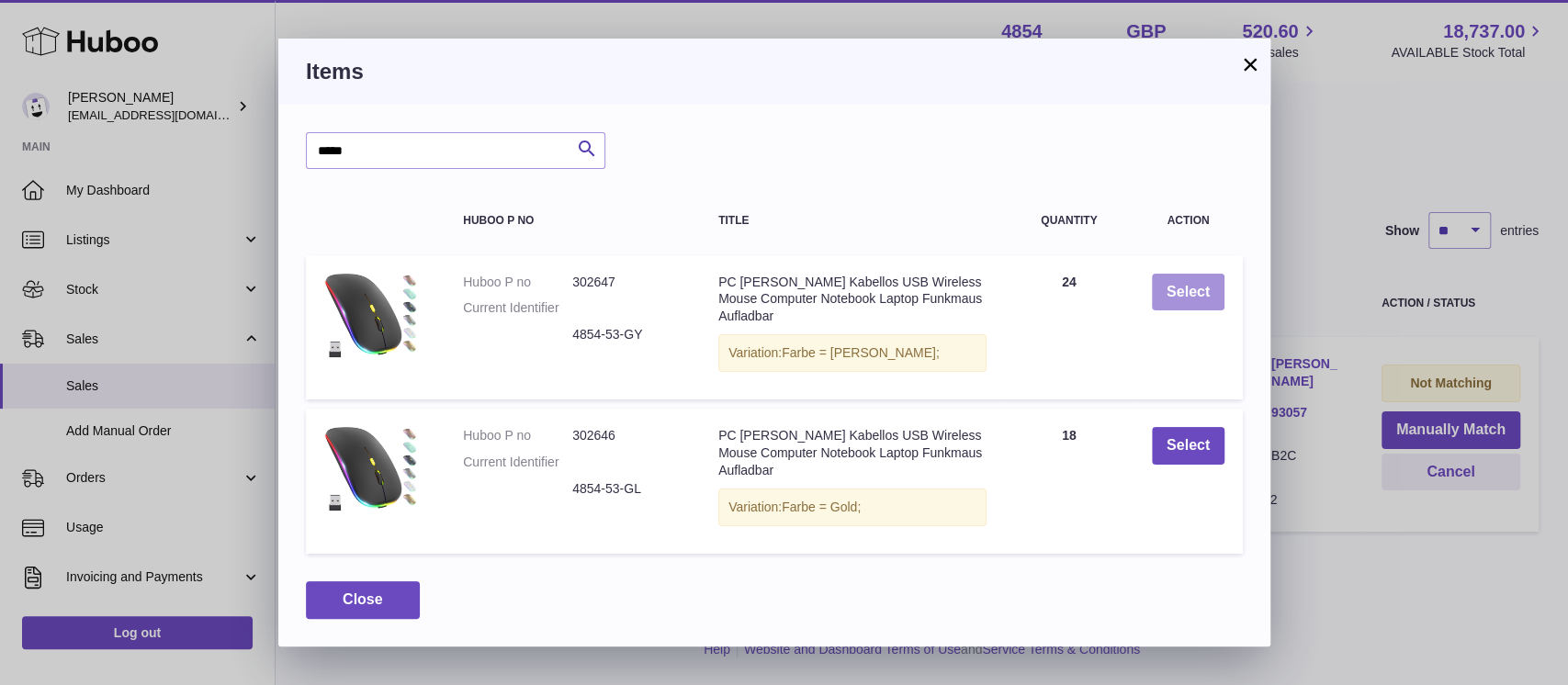
click at [1198, 291] on button "Select" at bounding box center [1189, 293] width 73 height 37
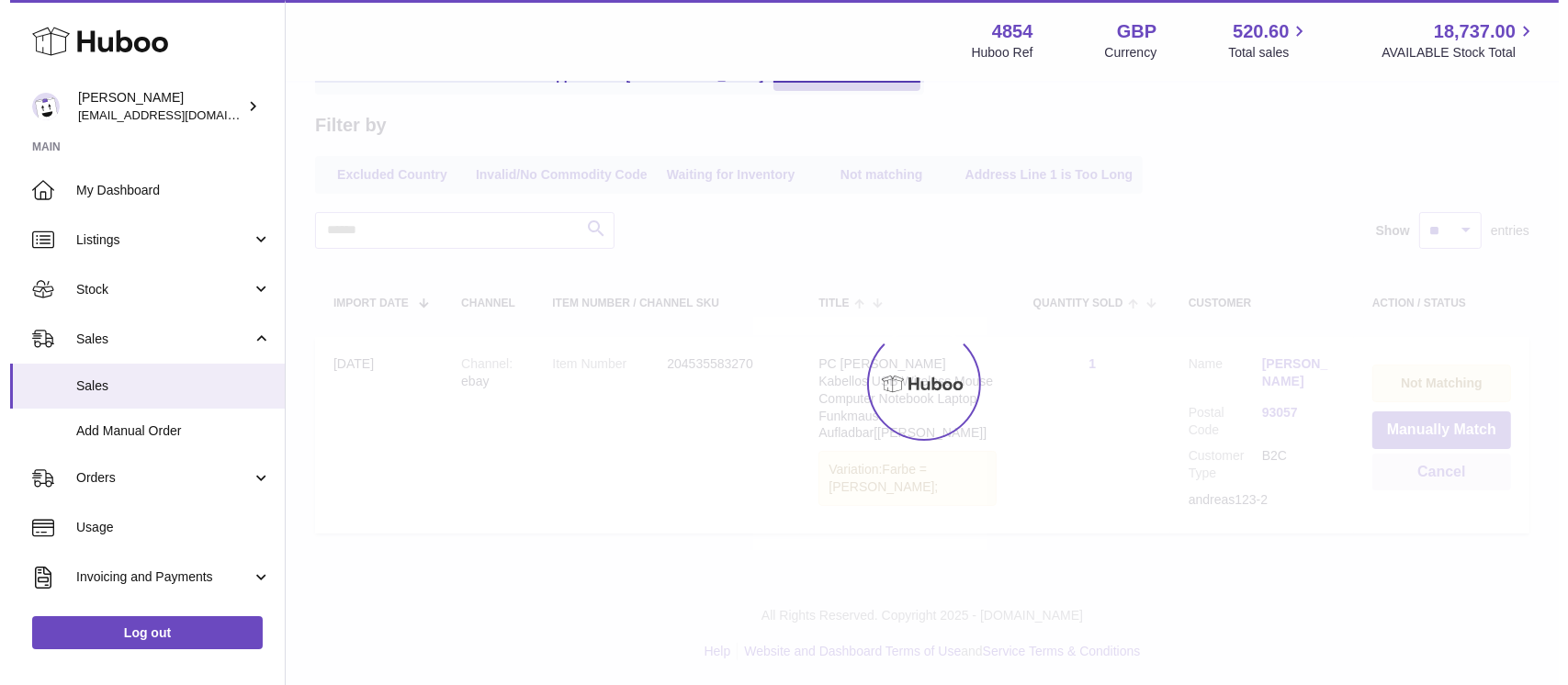
scroll to position [0, 0]
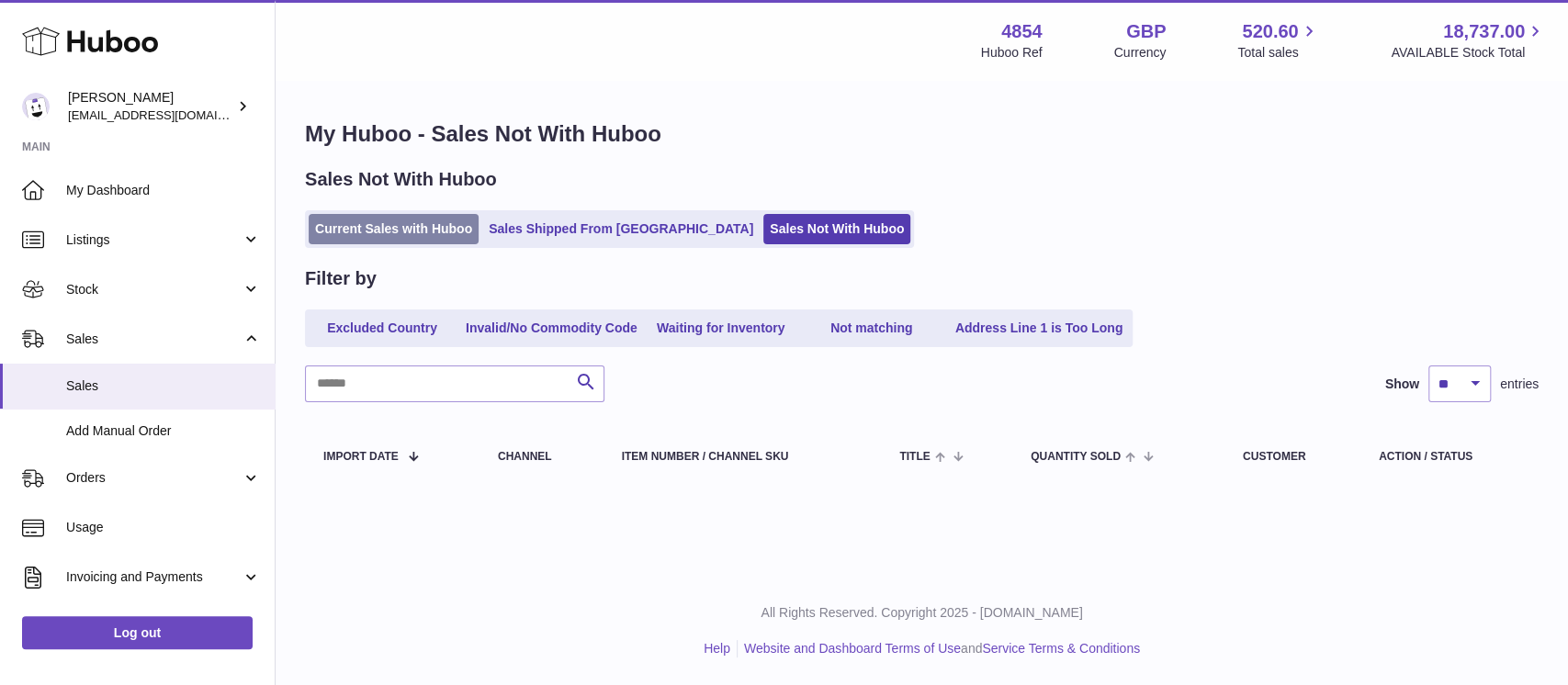
click at [404, 228] on link "Current Sales with Huboo" at bounding box center [393, 229] width 170 height 30
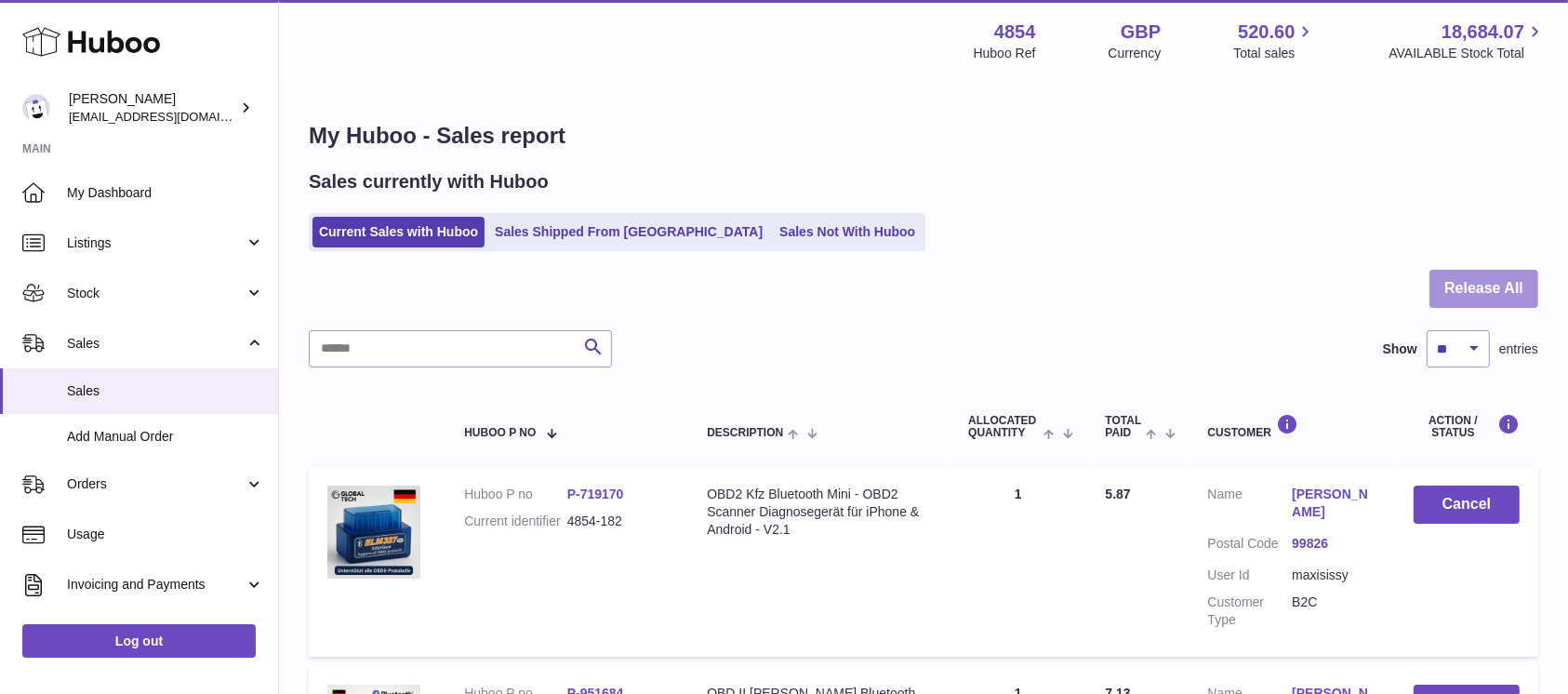
click at [1445, 280] on button "Release All" at bounding box center [1484, 289] width 109 height 38
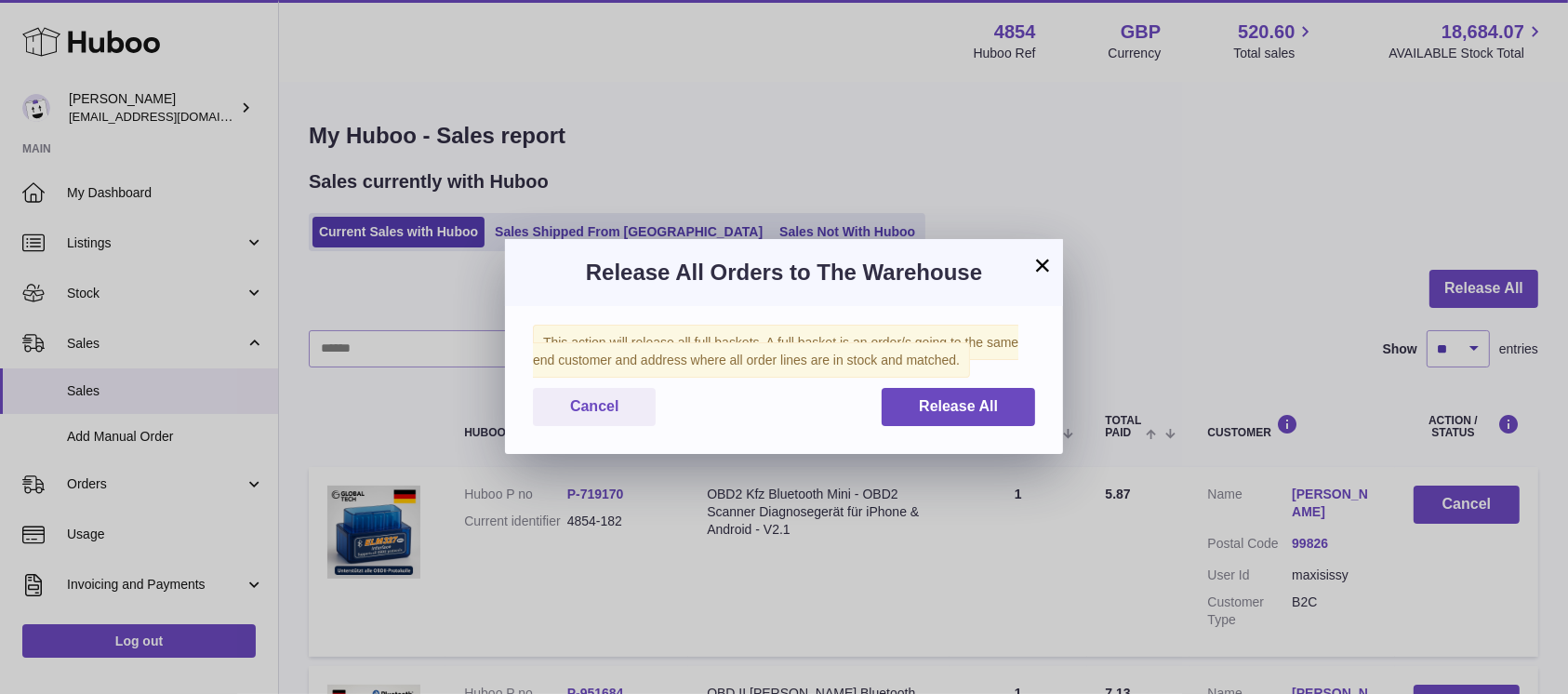
click at [848, 416] on div "Cancel Release All" at bounding box center [784, 407] width 502 height 38
click at [920, 413] on span "Release All" at bounding box center [959, 406] width 79 height 16
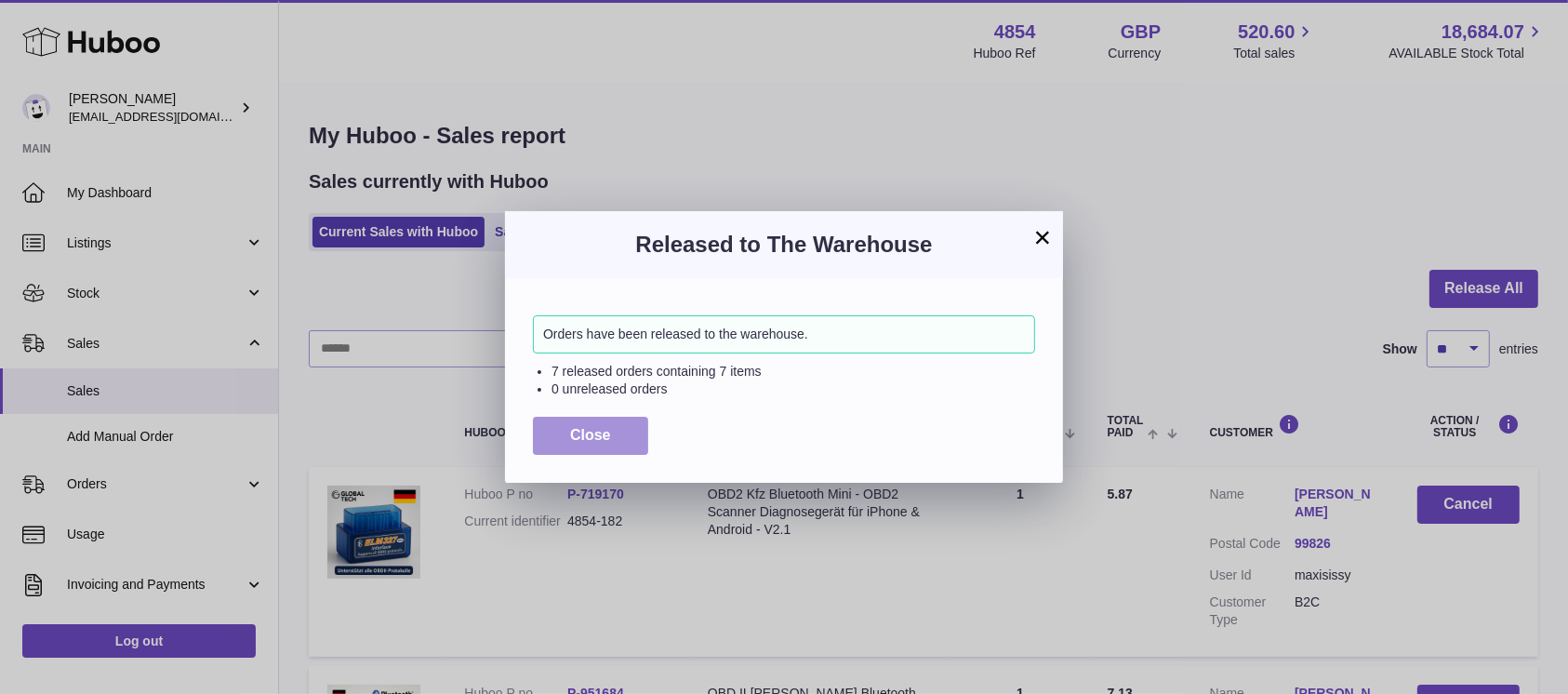
click at [600, 420] on button "Close" at bounding box center [590, 436] width 115 height 38
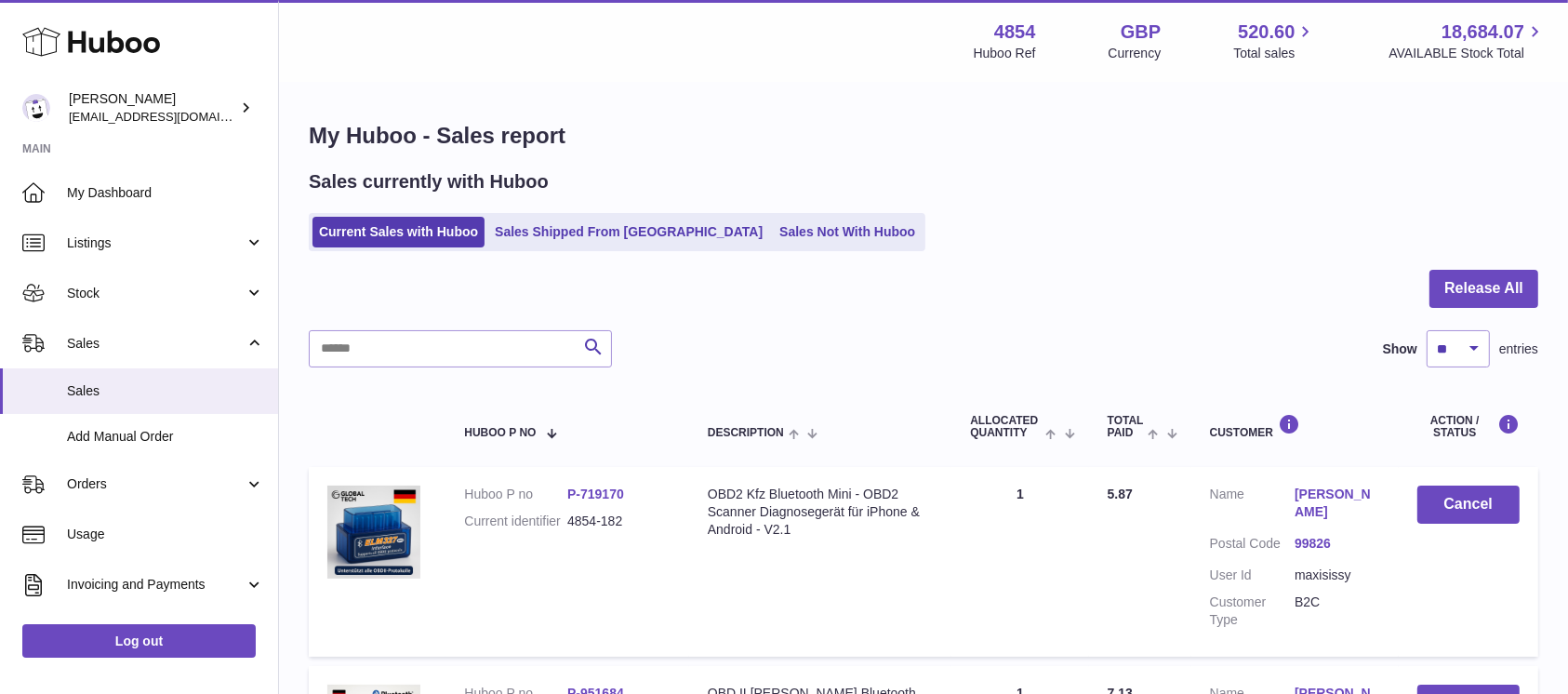
click at [1504, 282] on button "Release All" at bounding box center [1484, 289] width 109 height 38
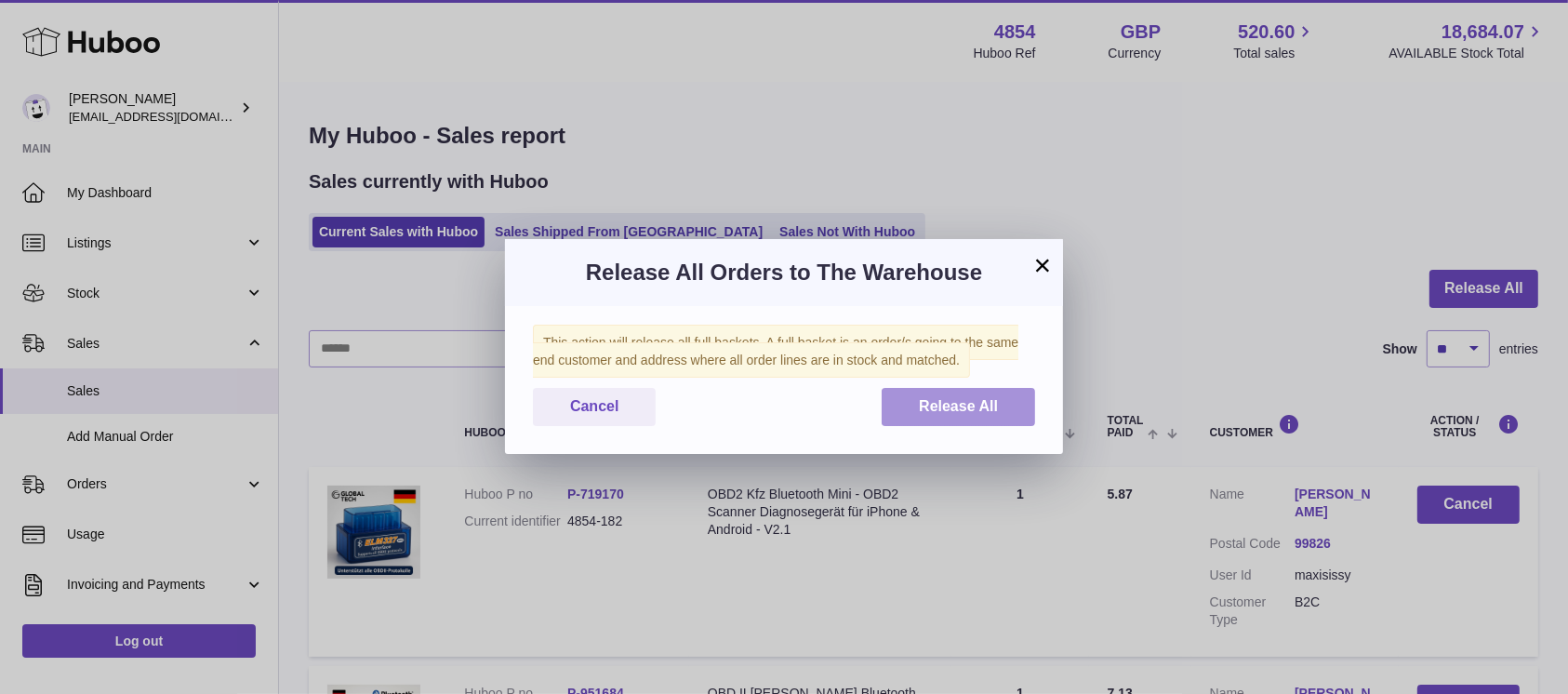
click at [910, 407] on button "Release All" at bounding box center [959, 407] width 153 height 38
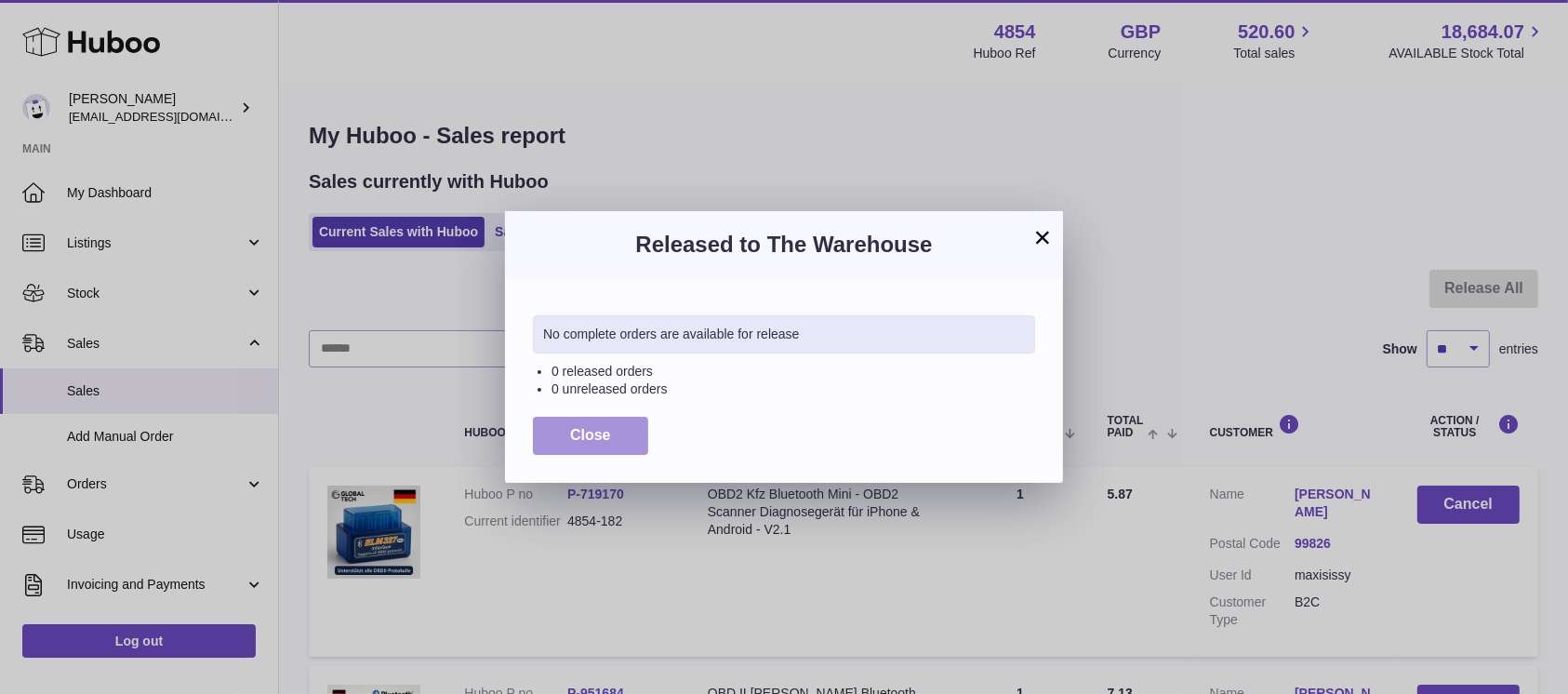
click at [579, 445] on button "Close" at bounding box center [590, 436] width 115 height 38
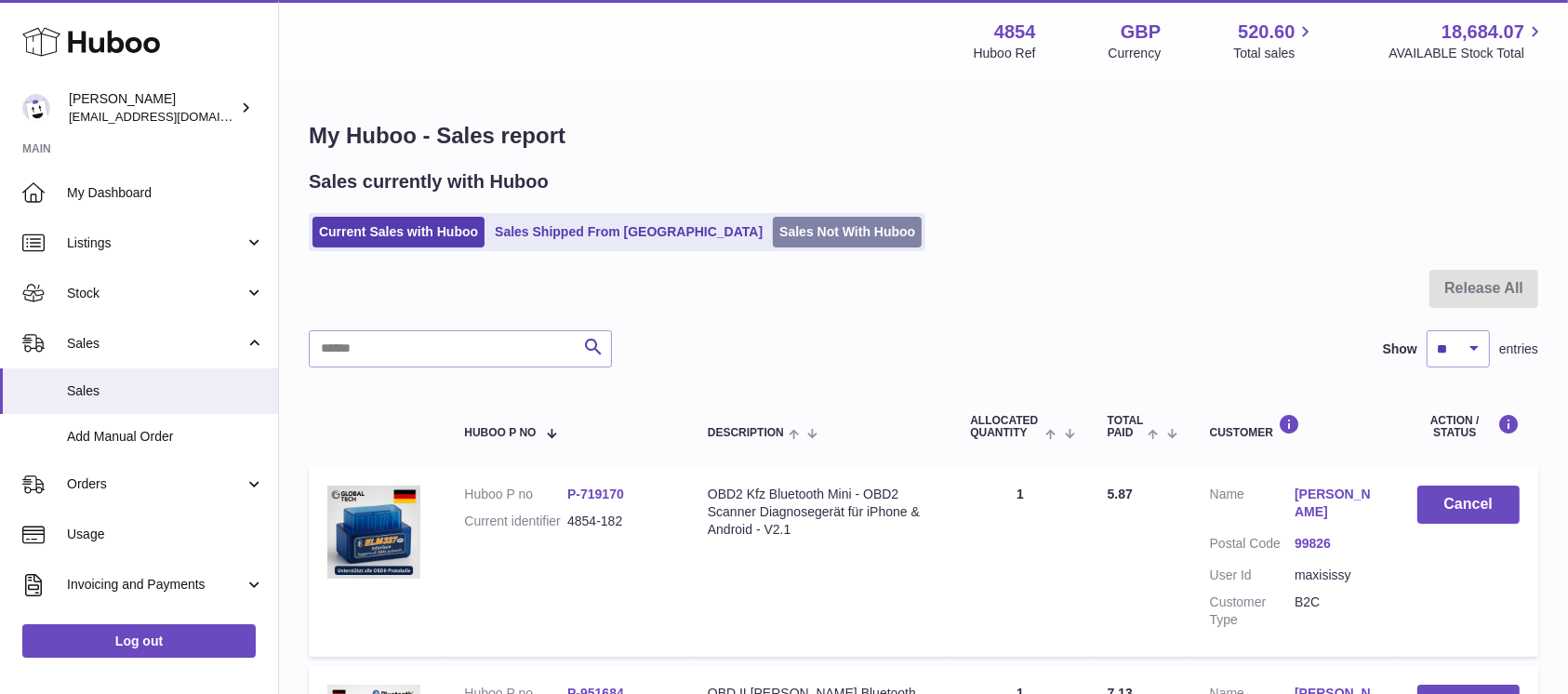
click at [773, 218] on link "Sales Not With Huboo" at bounding box center [847, 232] width 149 height 30
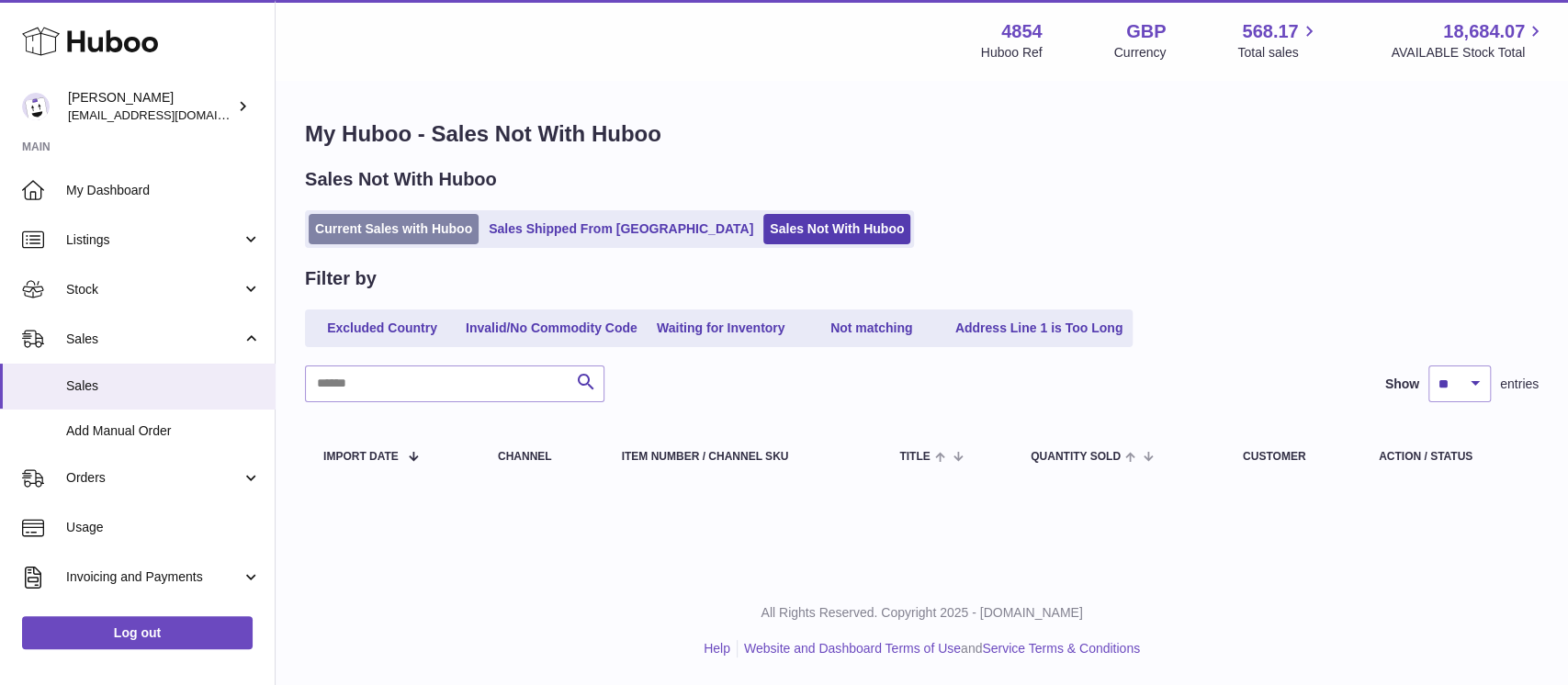
click at [400, 229] on link "Current Sales with Huboo" at bounding box center [393, 229] width 170 height 30
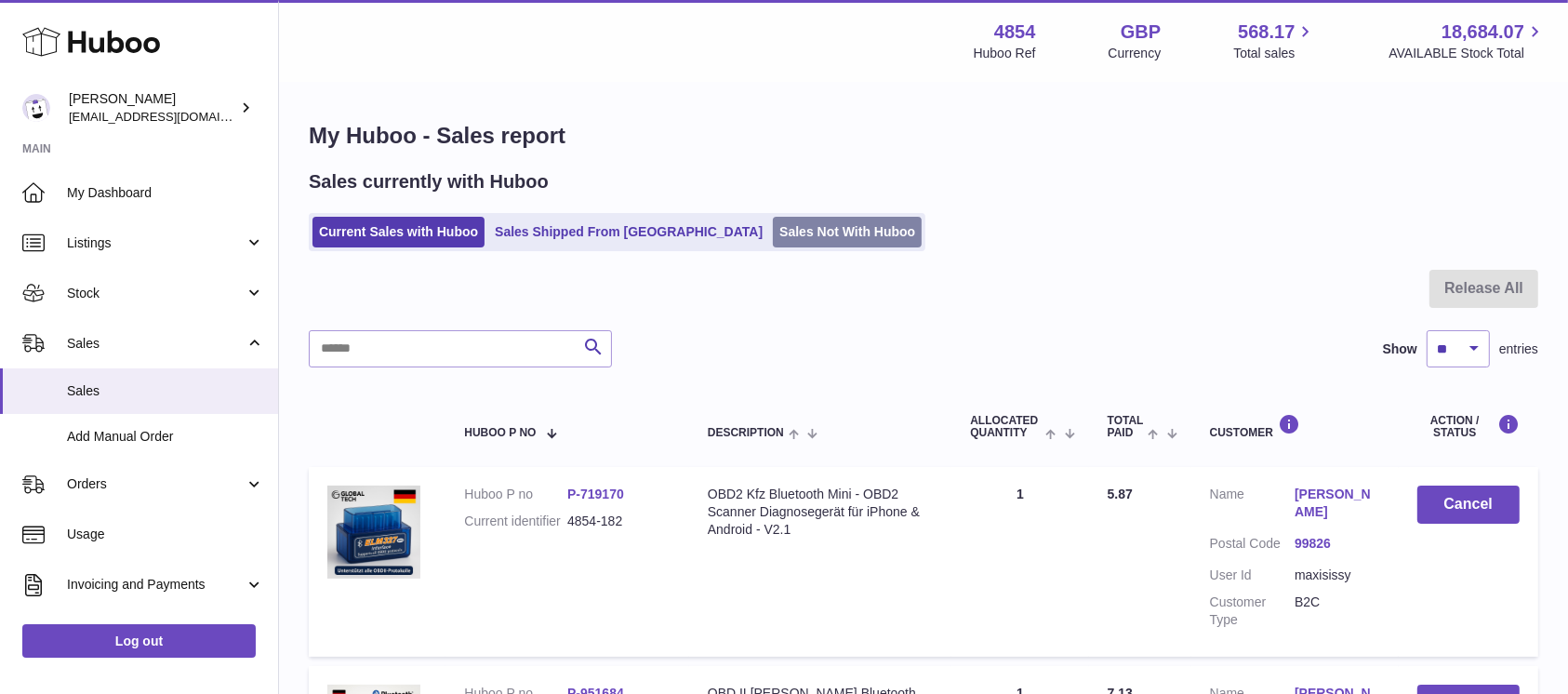
click at [773, 238] on link "Sales Not With Huboo" at bounding box center [847, 232] width 149 height 30
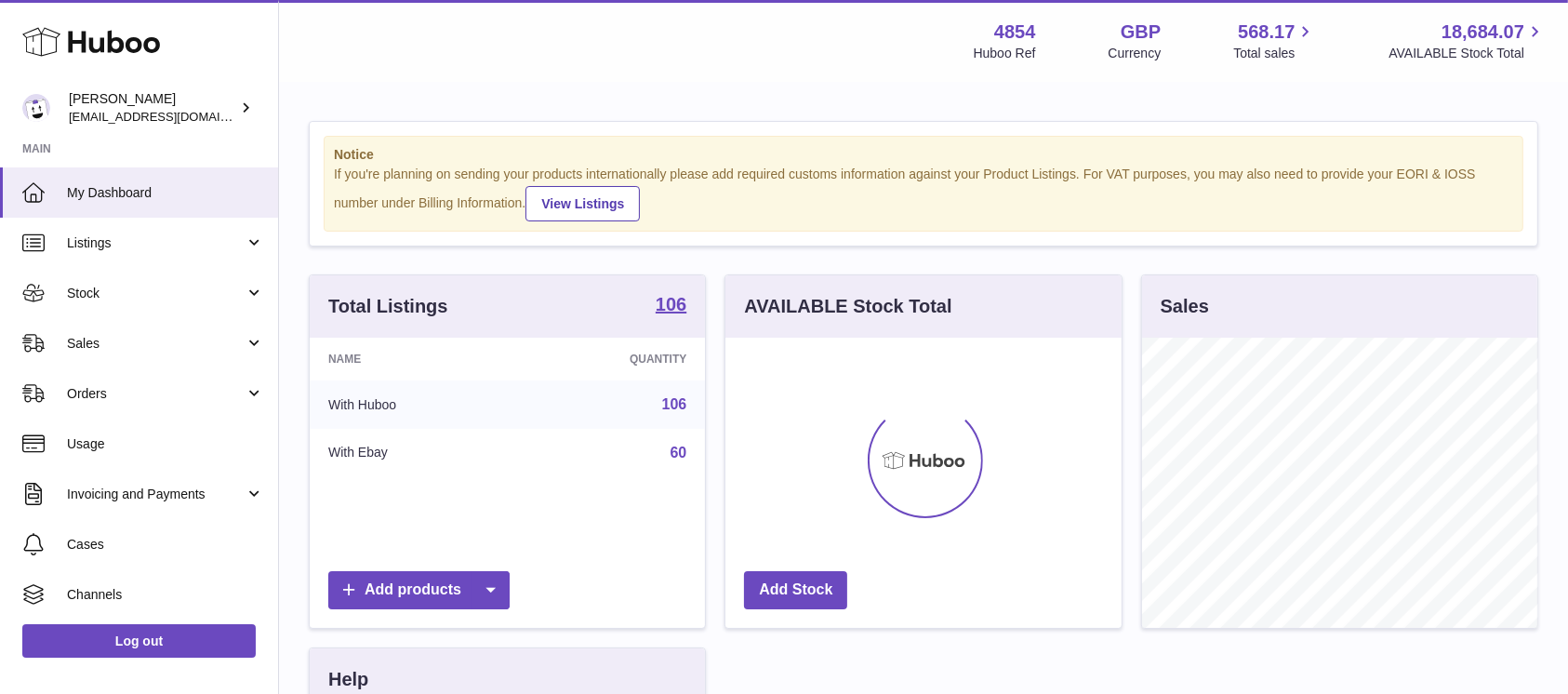
scroll to position [291, 396]
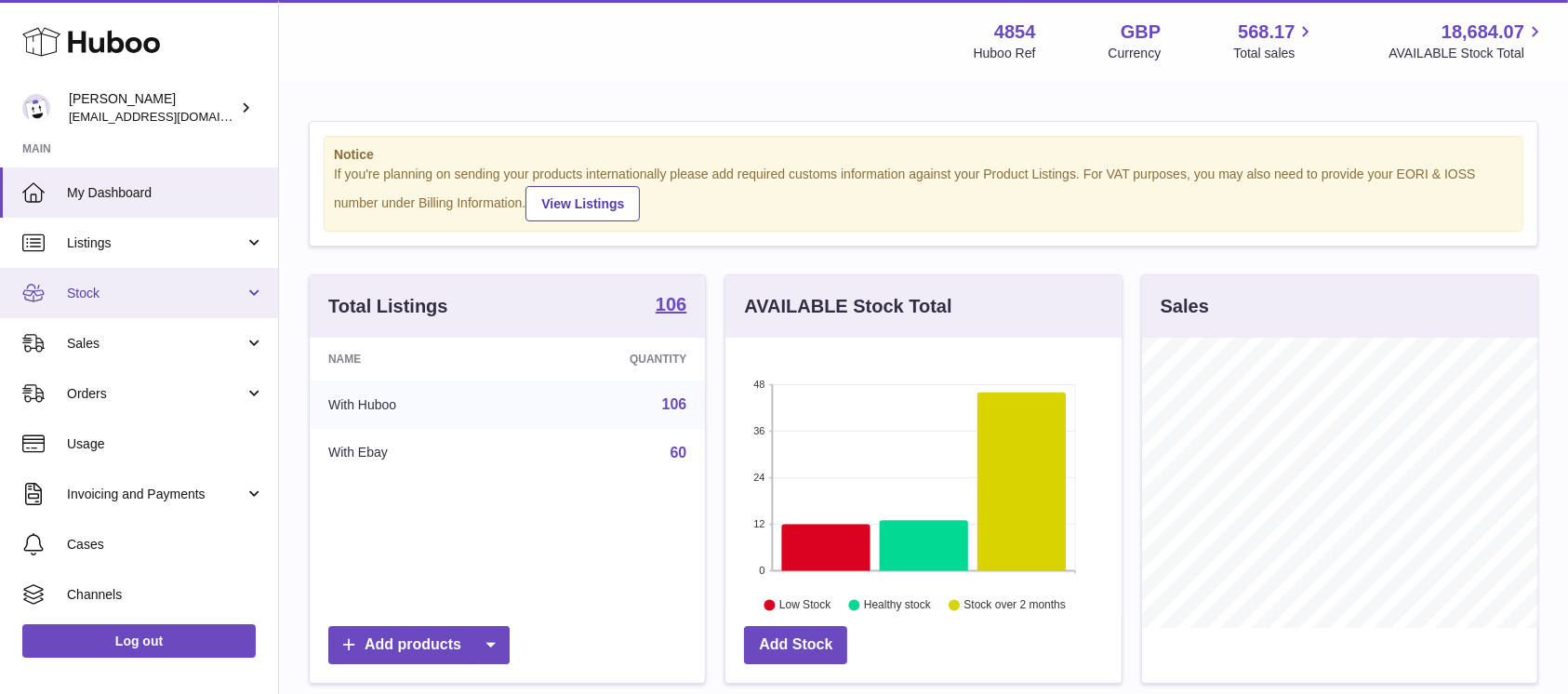
click at [223, 298] on span "Stock" at bounding box center [156, 294] width 178 height 18
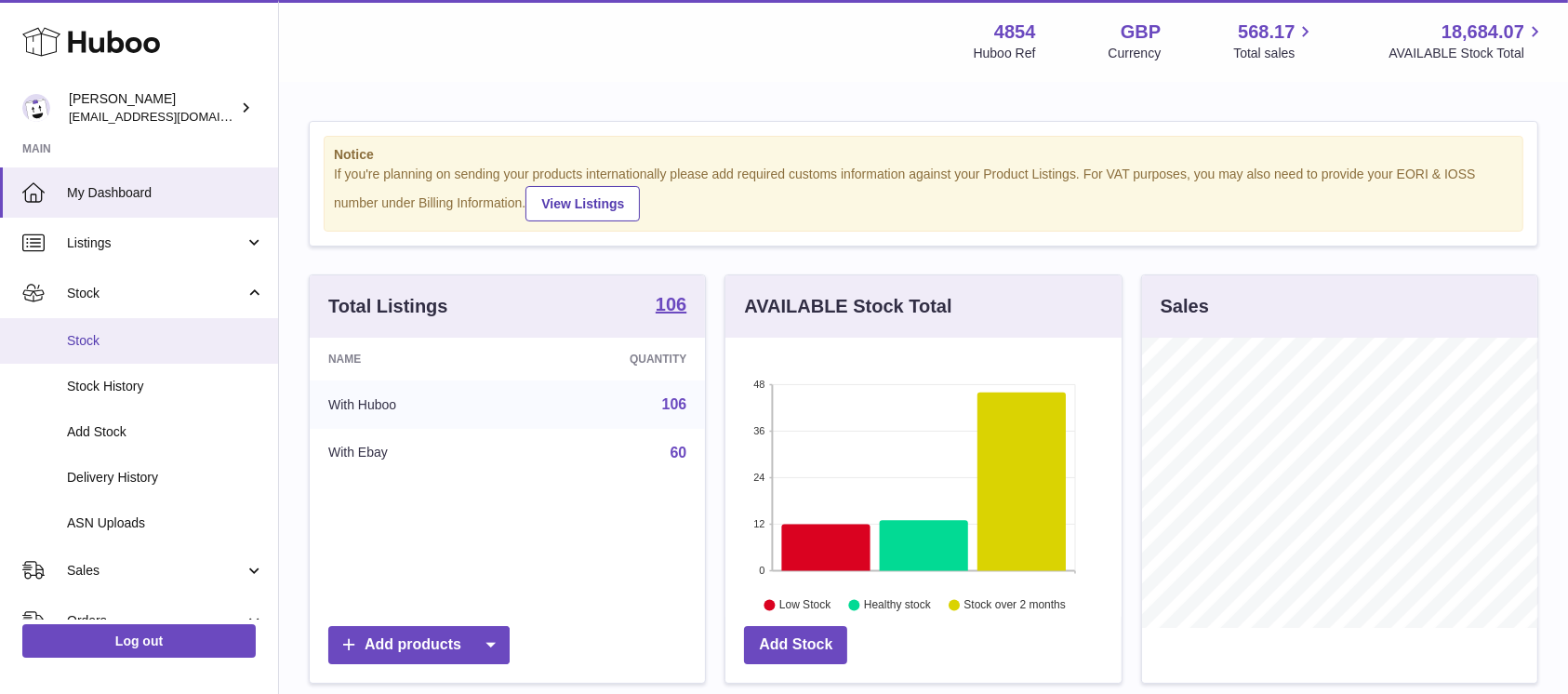
click at [168, 347] on span "Stock" at bounding box center [166, 341] width 197 height 18
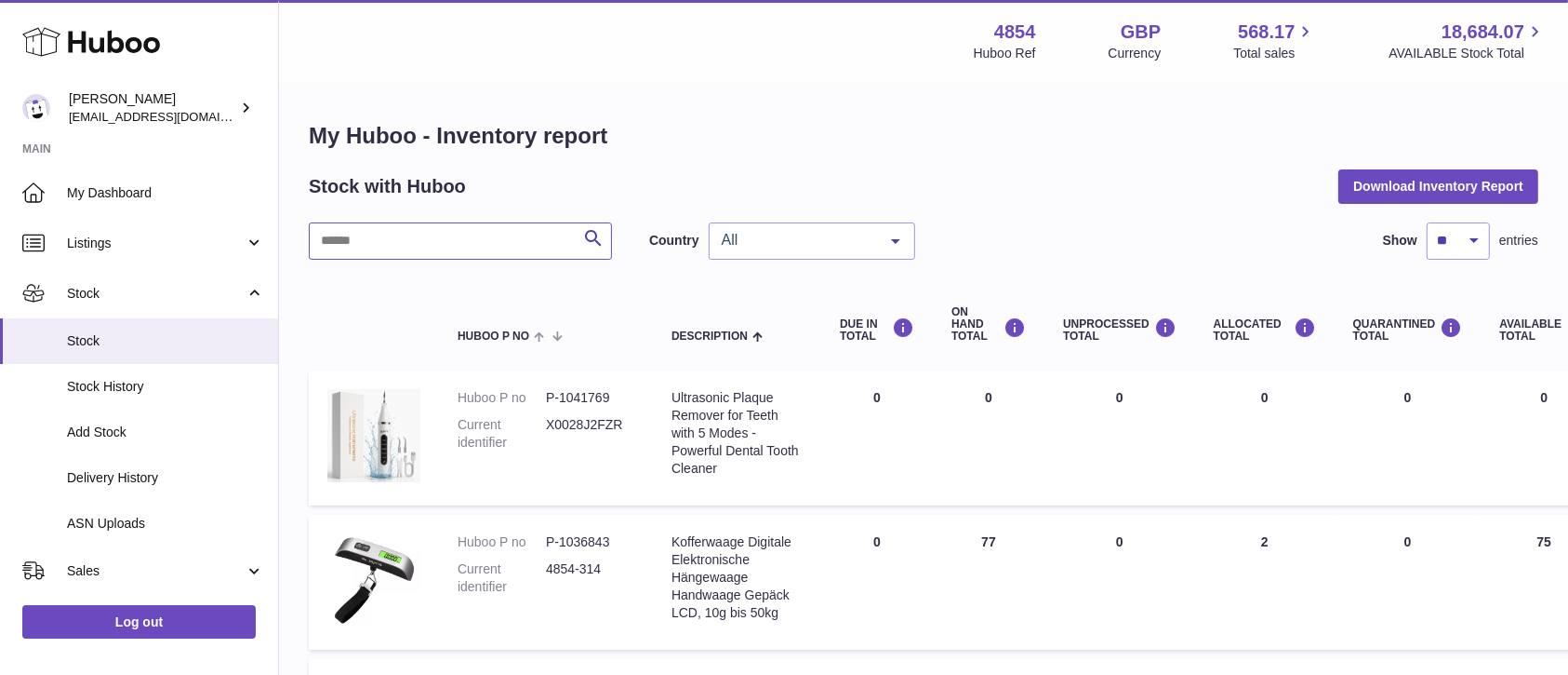
click at [470, 229] on input "text" at bounding box center [460, 240] width 303 height 37
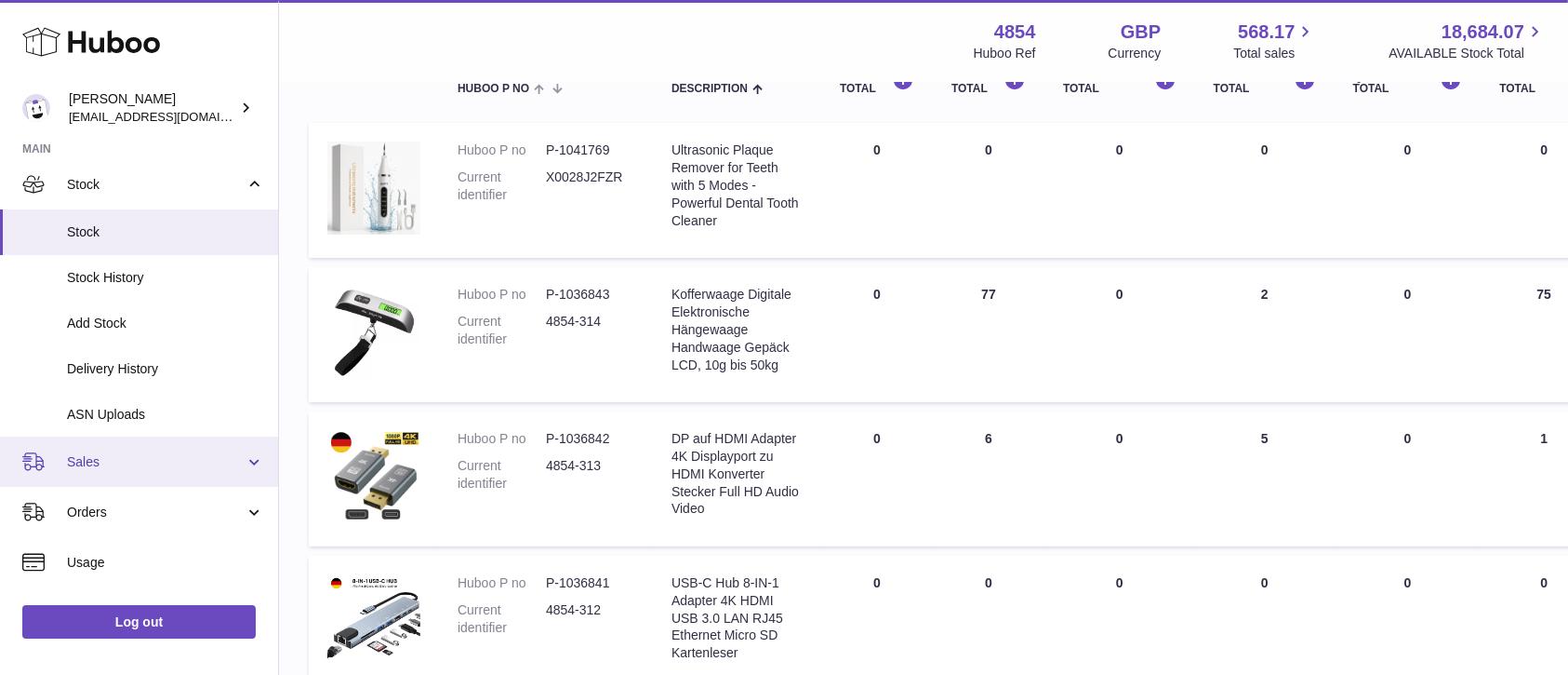
scroll to position [124, 0]
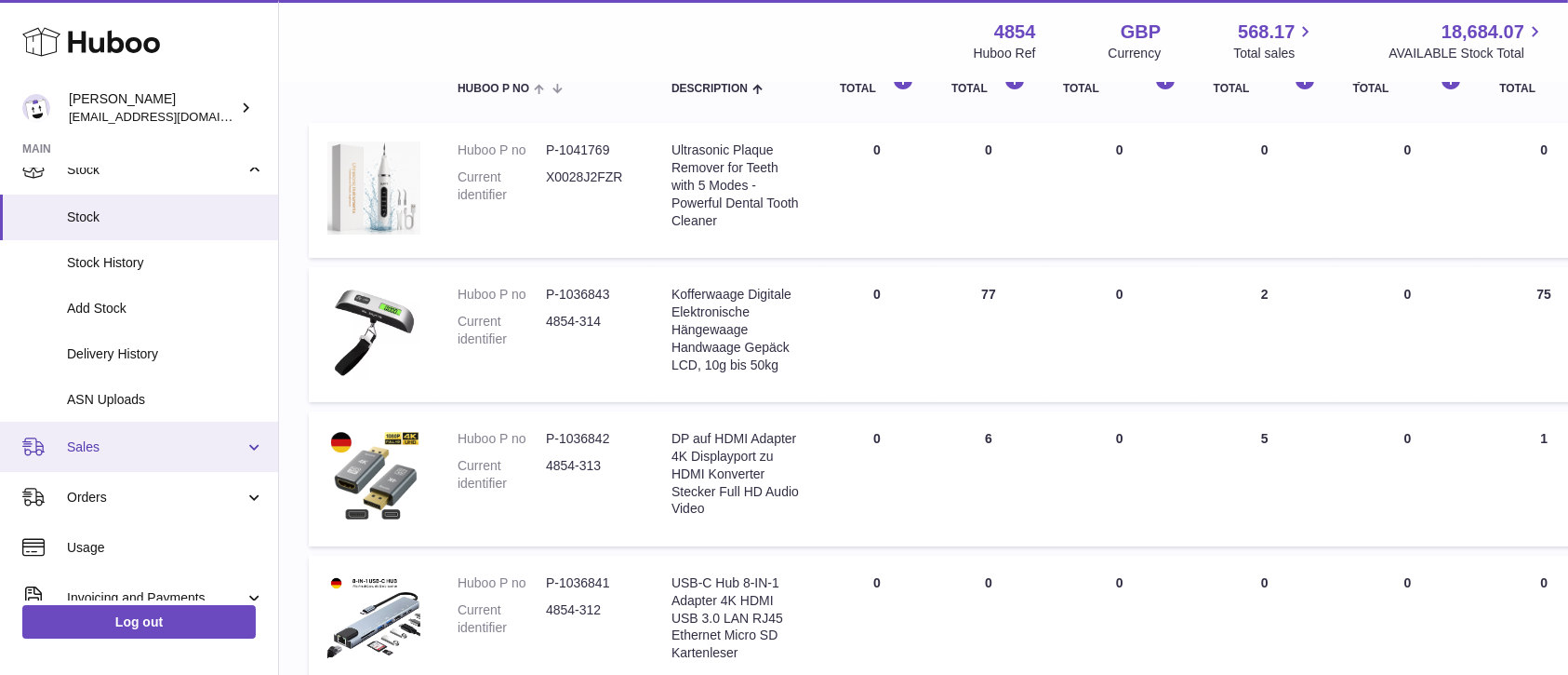
click at [205, 448] on span "Sales" at bounding box center [156, 447] width 178 height 18
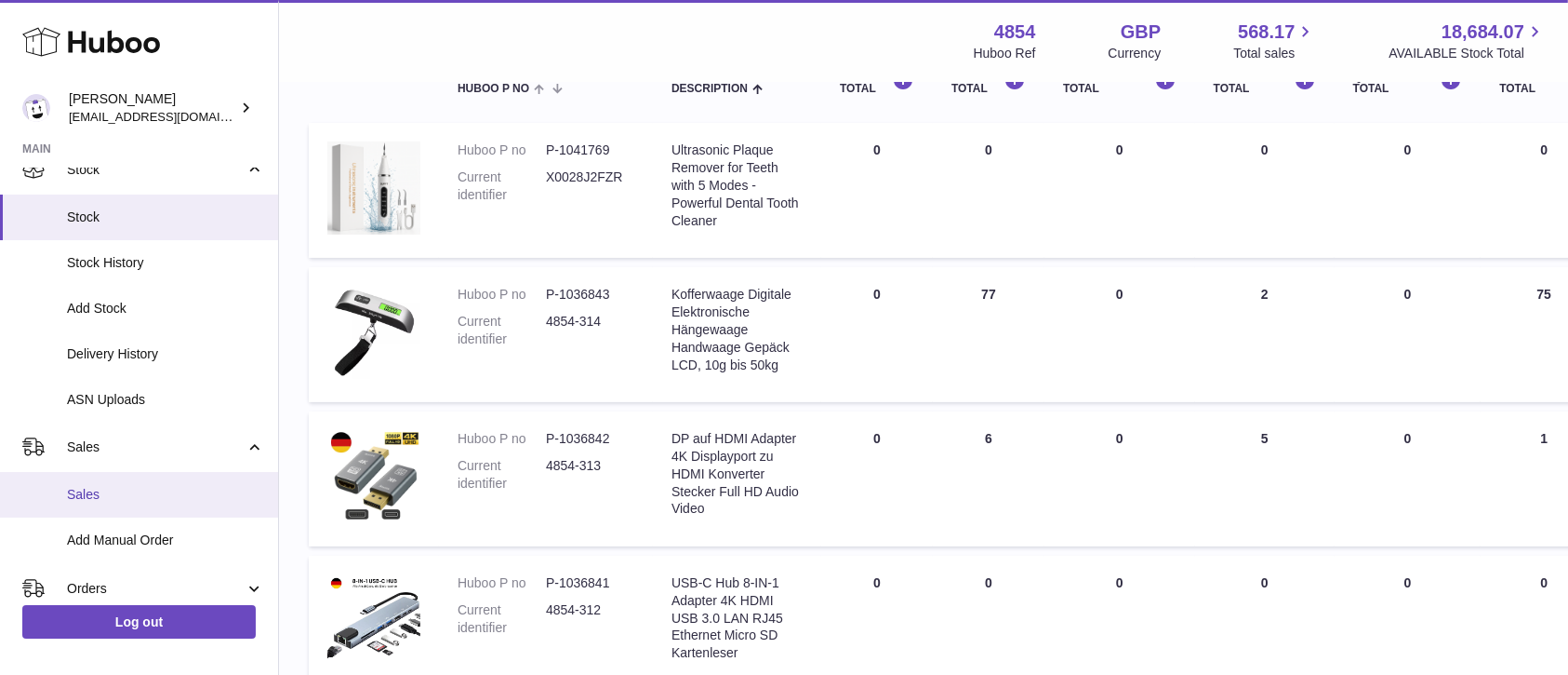
click at [171, 484] on link "Sales" at bounding box center [139, 494] width 278 height 45
